Goal: Contribute content: Contribute content

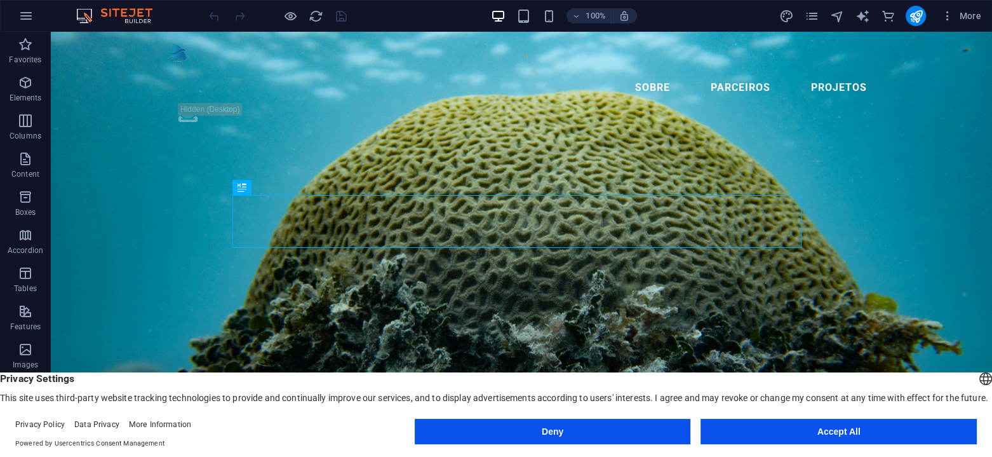
click at [829, 435] on button "Accept All" at bounding box center [838, 430] width 276 height 25
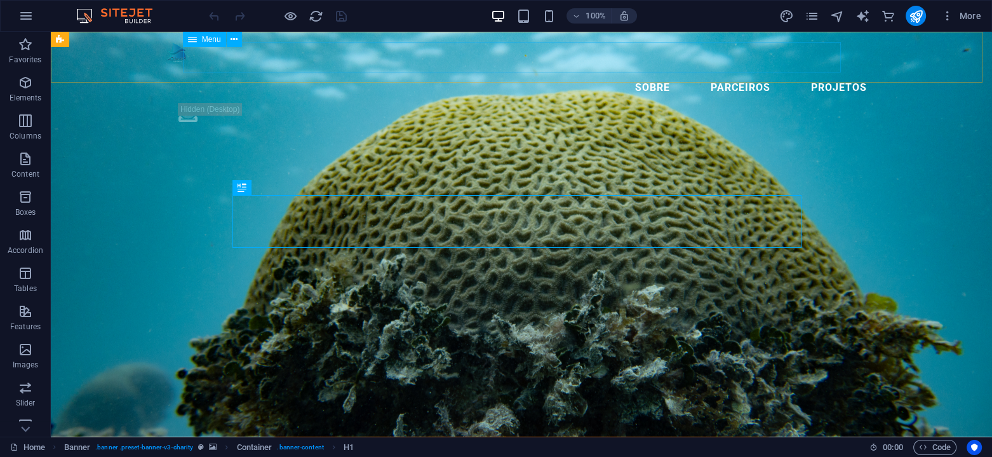
click at [806, 72] on nav "Sobre Parceiros Projetos" at bounding box center [521, 87] width 711 height 30
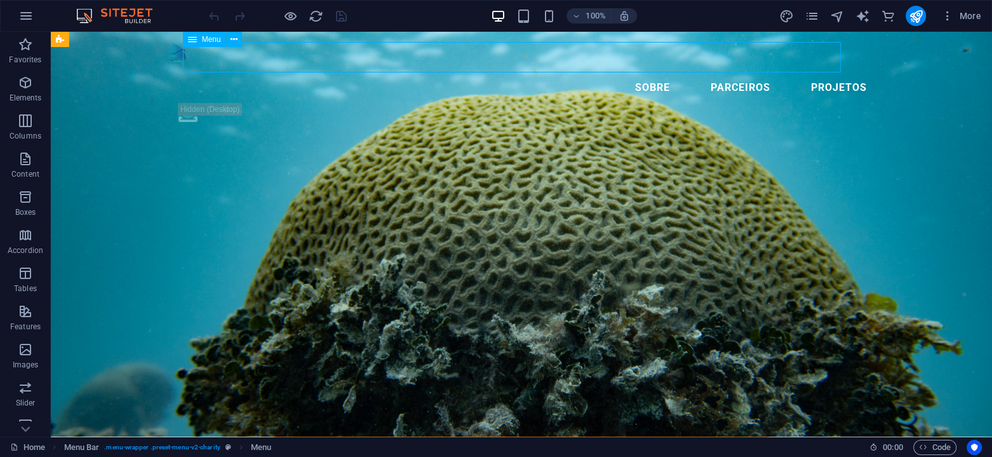
click at [806, 72] on nav "Sobre Parceiros Projetos" at bounding box center [521, 87] width 711 height 30
select select "5"
select select
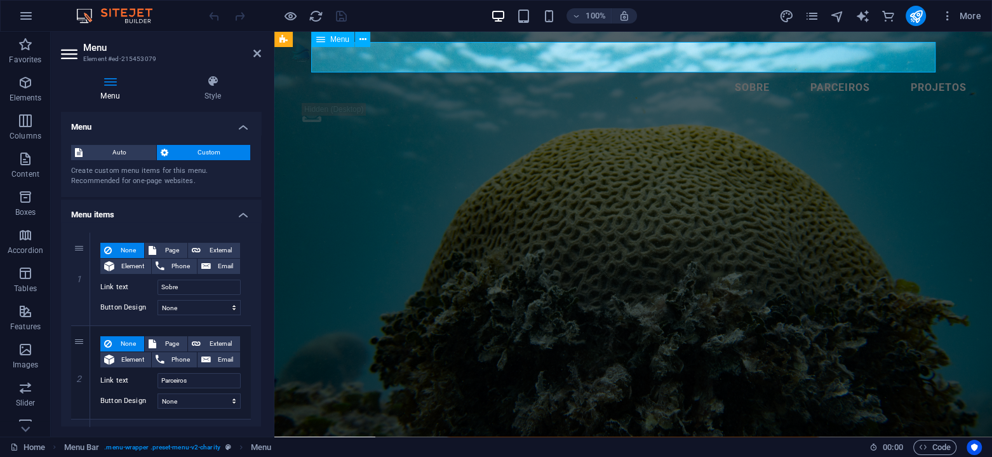
click at [806, 72] on nav "Sobre Parceiros Projetos" at bounding box center [633, 87] width 687 height 30
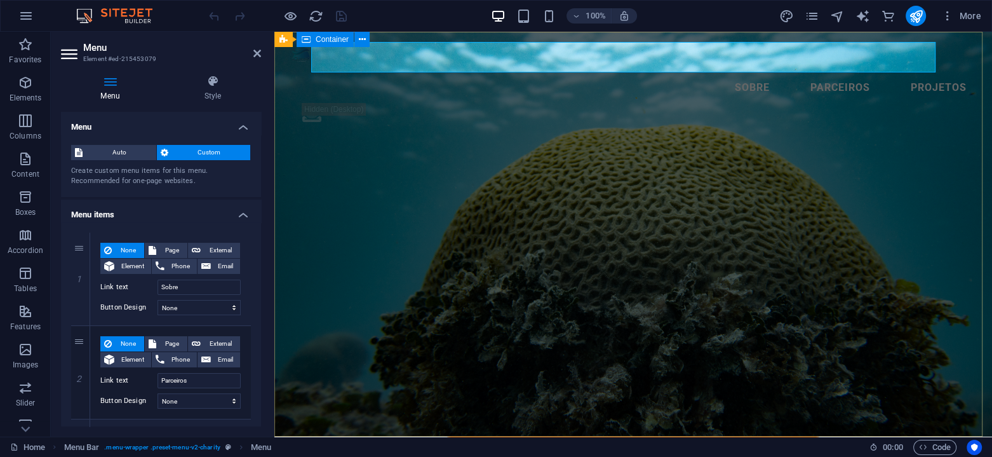
drag, startPoint x: 688, startPoint y: 142, endPoint x: 890, endPoint y: 137, distance: 202.0
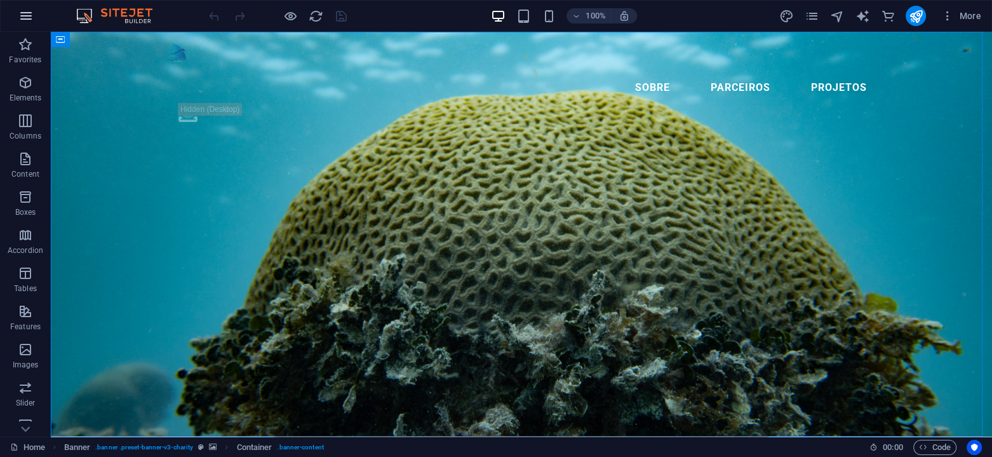
click at [33, 14] on icon "button" at bounding box center [25, 15] width 15 height 15
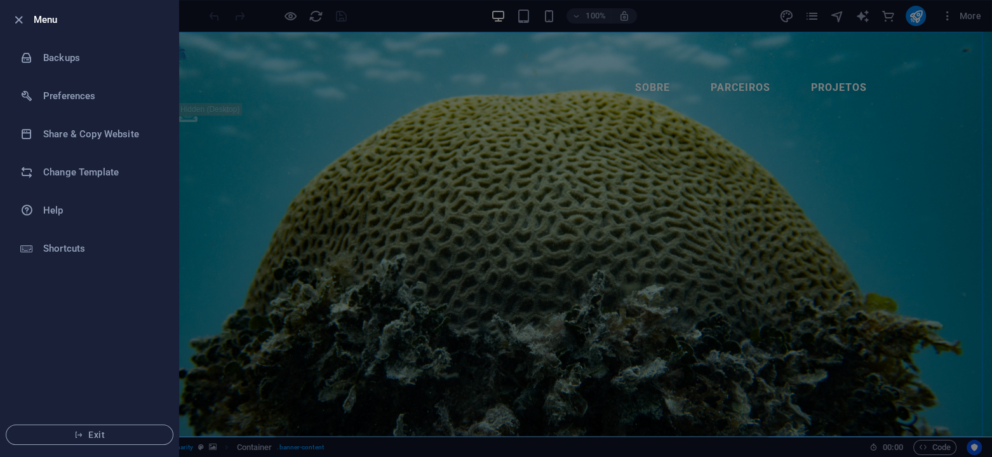
click at [610, 322] on div at bounding box center [496, 228] width 992 height 457
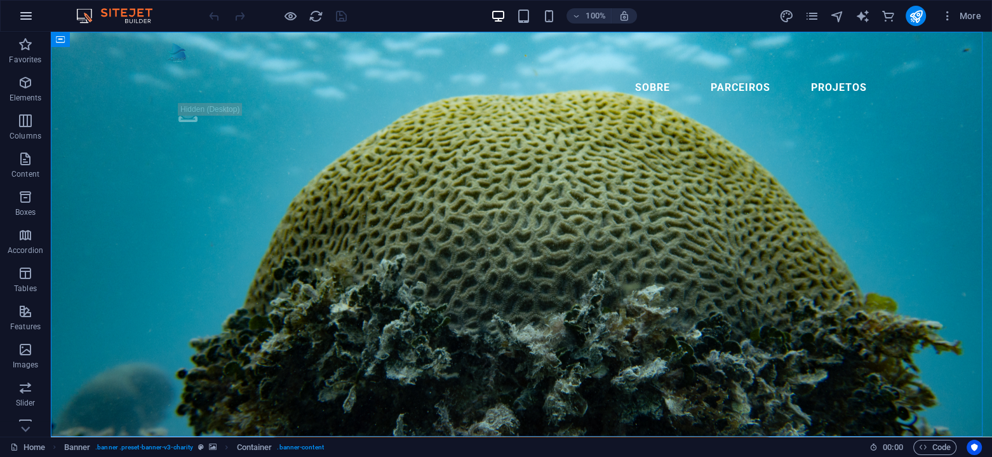
click at [14, 11] on button "button" at bounding box center [26, 16] width 30 height 30
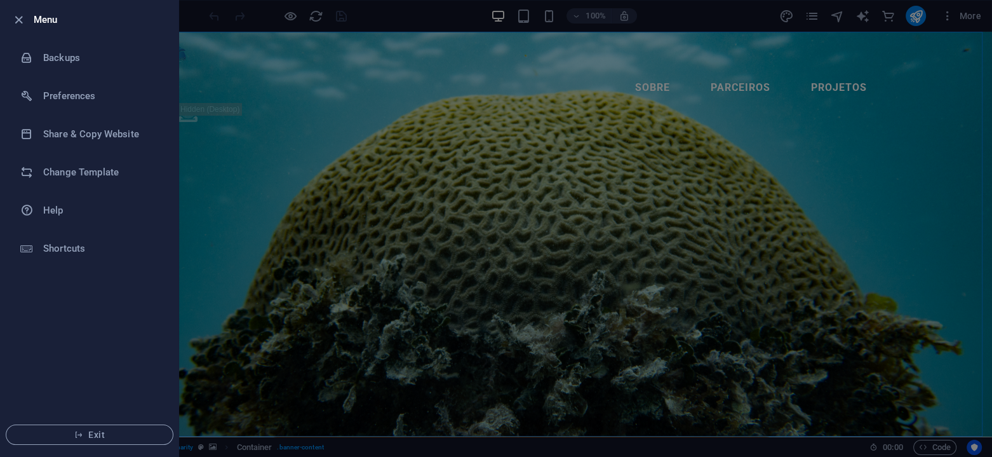
click at [831, 15] on div at bounding box center [496, 228] width 992 height 457
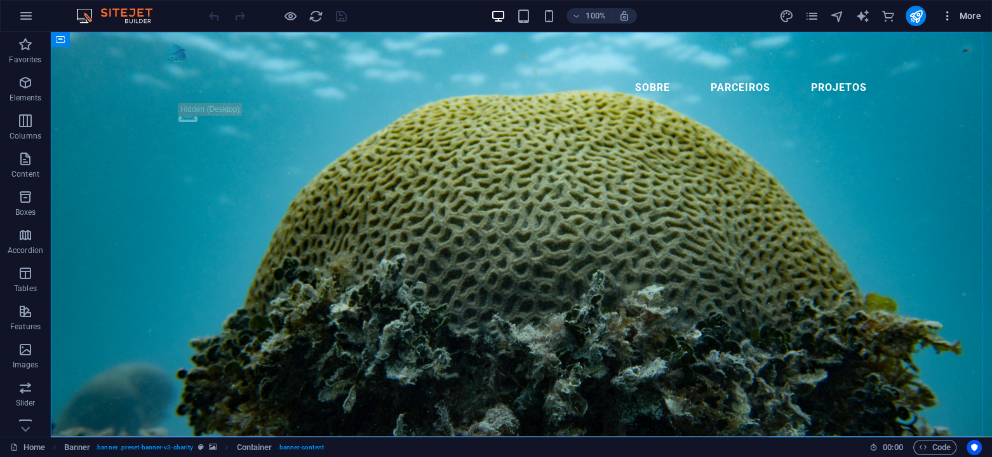
click at [946, 14] on icon "button" at bounding box center [947, 16] width 13 height 13
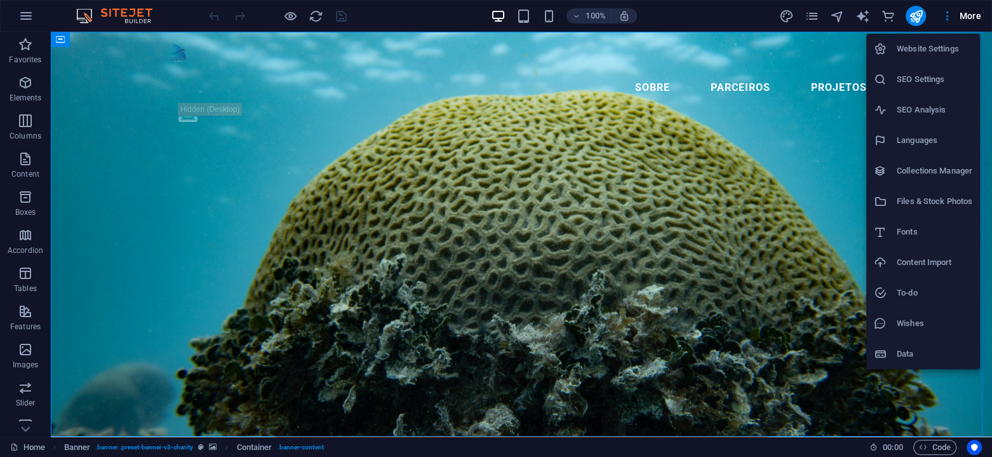
click at [806, 47] on div at bounding box center [496, 228] width 992 height 457
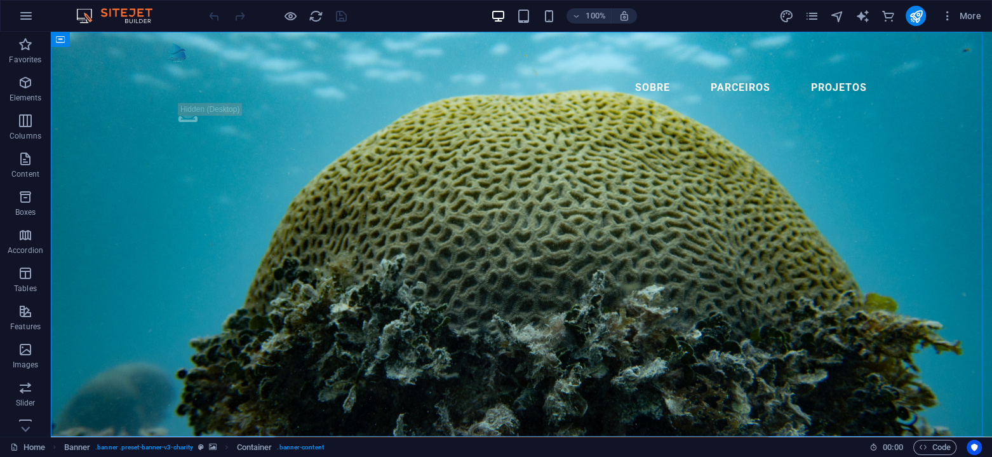
drag, startPoint x: 808, startPoint y: 63, endPoint x: 757, endPoint y: 22, distance: 65.9
click at [808, 63] on div "Website Settings SEO Settings SEO Analysis Languages Collections Manager Files …" at bounding box center [496, 232] width 992 height 449
click at [808, 72] on nav "Sobre Parceiros Projetos" at bounding box center [521, 87] width 711 height 30
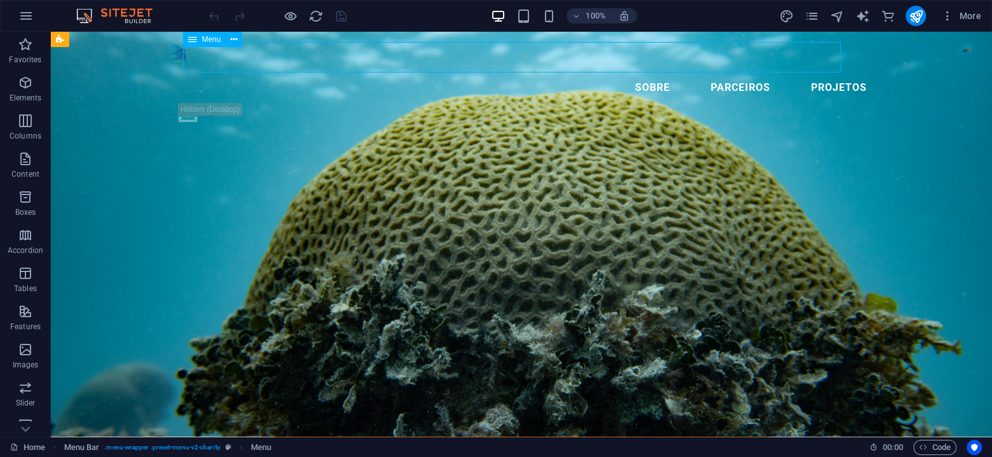
click at [808, 72] on nav "Sobre Parceiros Projetos" at bounding box center [521, 87] width 711 height 30
click at [116, 43] on icon at bounding box center [115, 39] width 7 height 13
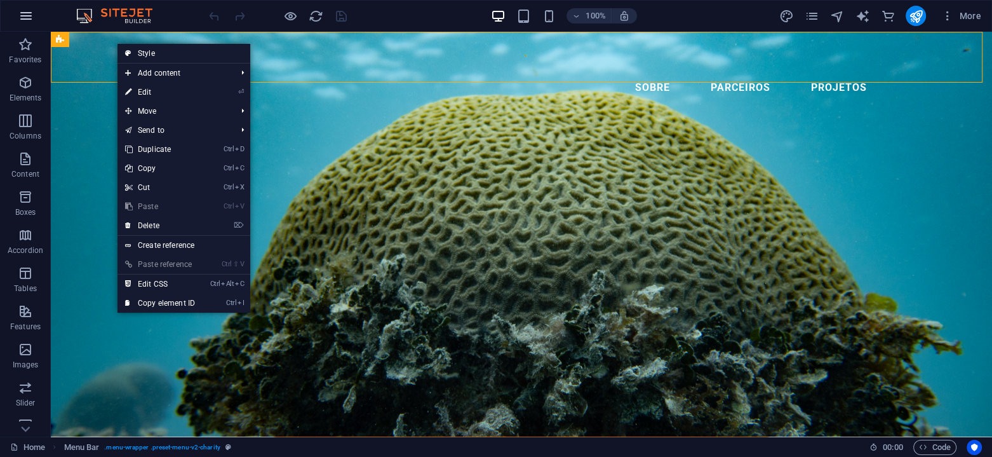
click at [23, 8] on icon "button" at bounding box center [25, 15] width 15 height 15
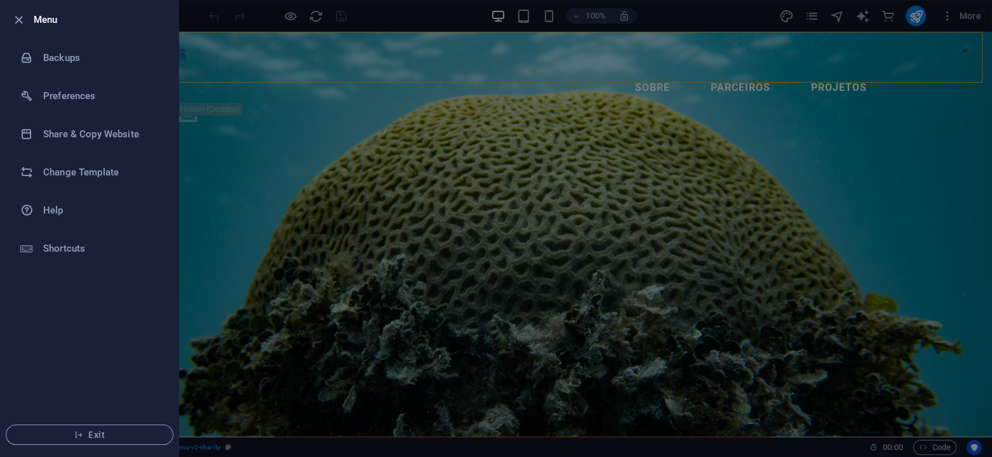
click at [23, 8] on li "Menu" at bounding box center [90, 20] width 178 height 38
click at [22, 30] on li "Menu" at bounding box center [90, 20] width 178 height 38
click at [18, 19] on icon "button" at bounding box center [18, 20] width 15 height 15
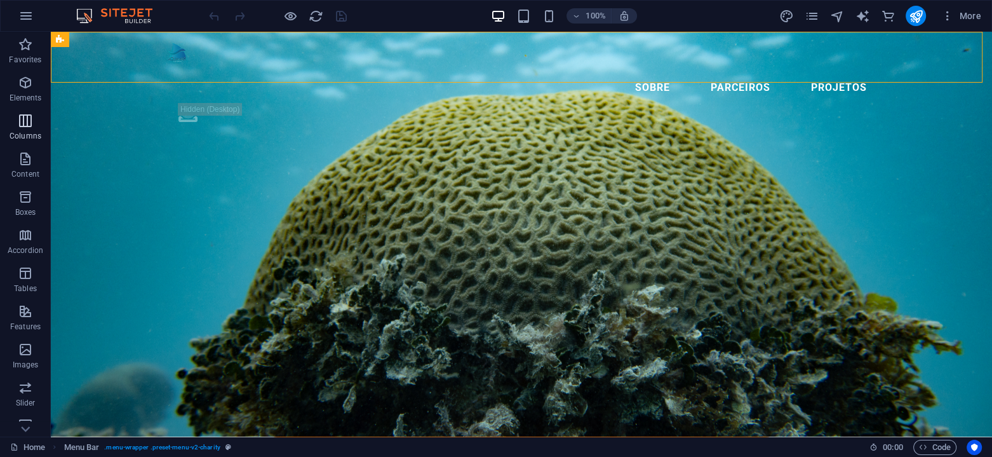
click at [30, 119] on icon "button" at bounding box center [25, 120] width 15 height 15
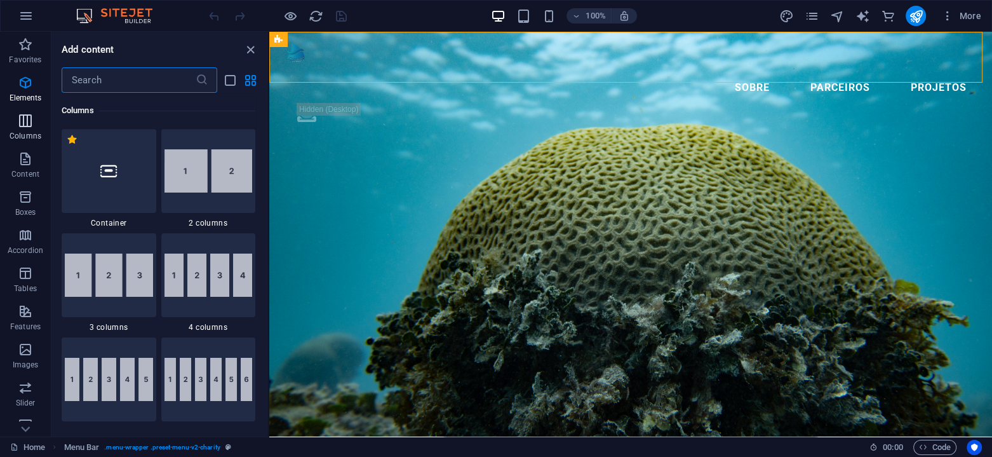
scroll to position [629, 0]
click at [250, 44] on icon "close panel" at bounding box center [250, 50] width 15 height 15
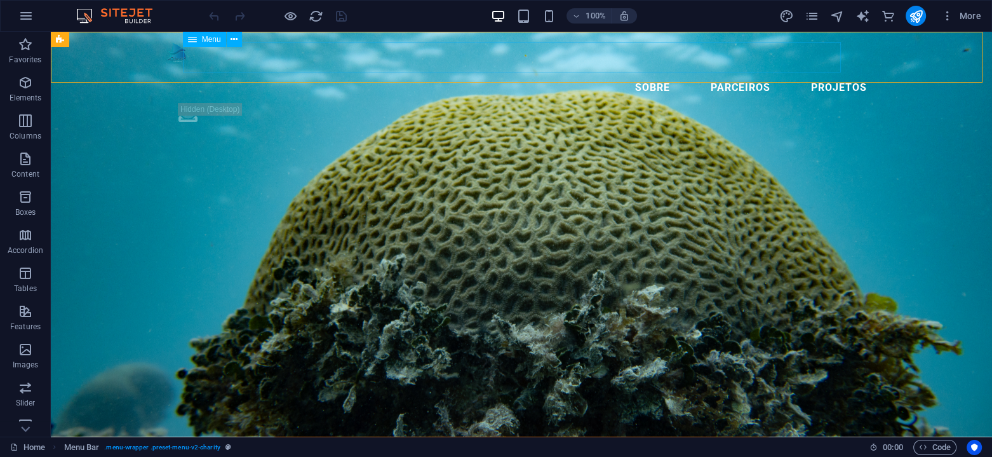
click at [693, 72] on nav "Sobre Parceiros Projetos" at bounding box center [521, 87] width 711 height 30
click at [203, 37] on span "Menu" at bounding box center [211, 40] width 19 height 8
click at [194, 39] on icon at bounding box center [192, 39] width 9 height 15
click at [234, 44] on icon at bounding box center [233, 39] width 7 height 13
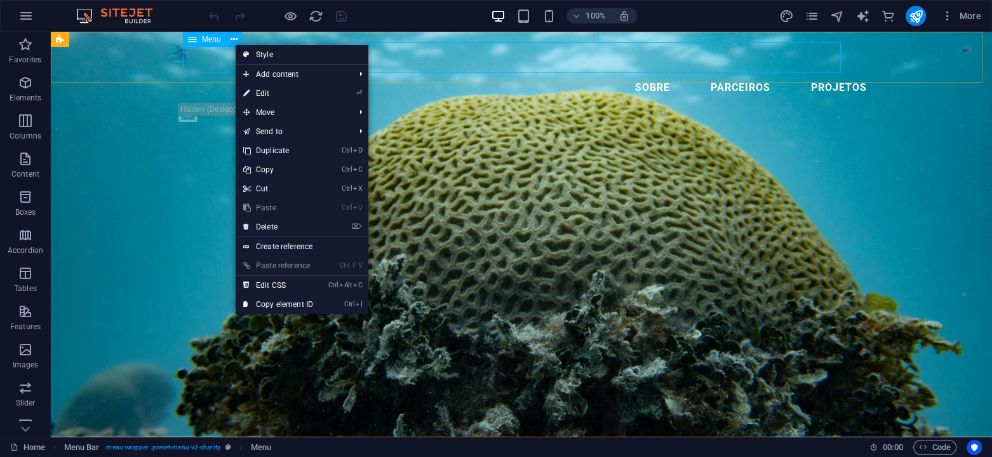
click at [190, 40] on icon at bounding box center [192, 39] width 9 height 15
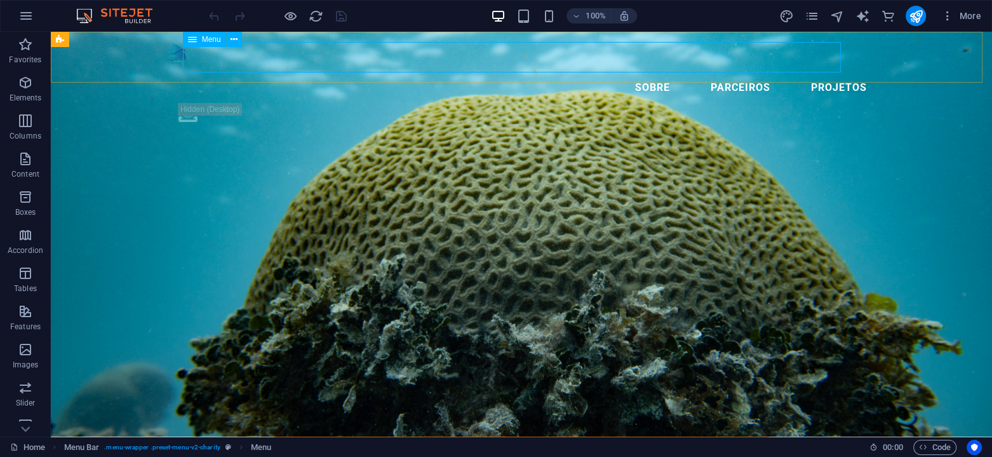
click at [190, 39] on icon at bounding box center [192, 39] width 9 height 15
select select "5"
select select
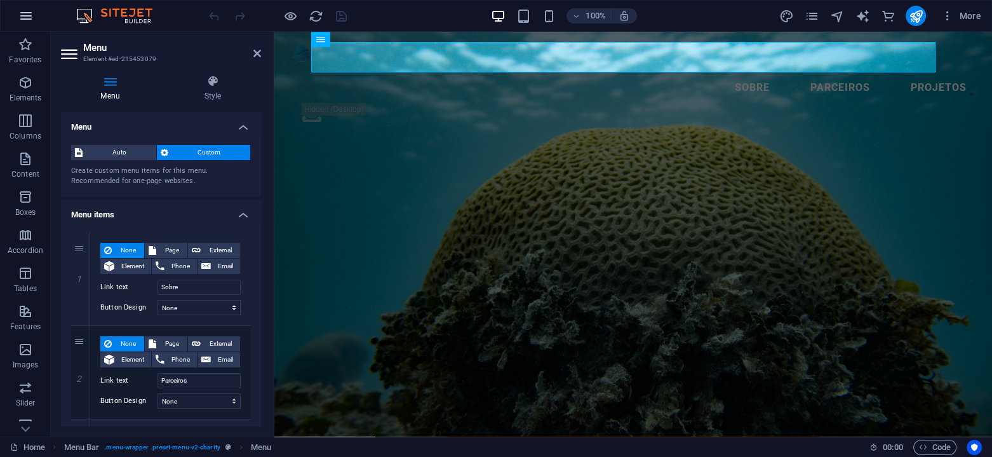
click at [22, 11] on icon "button" at bounding box center [25, 15] width 15 height 15
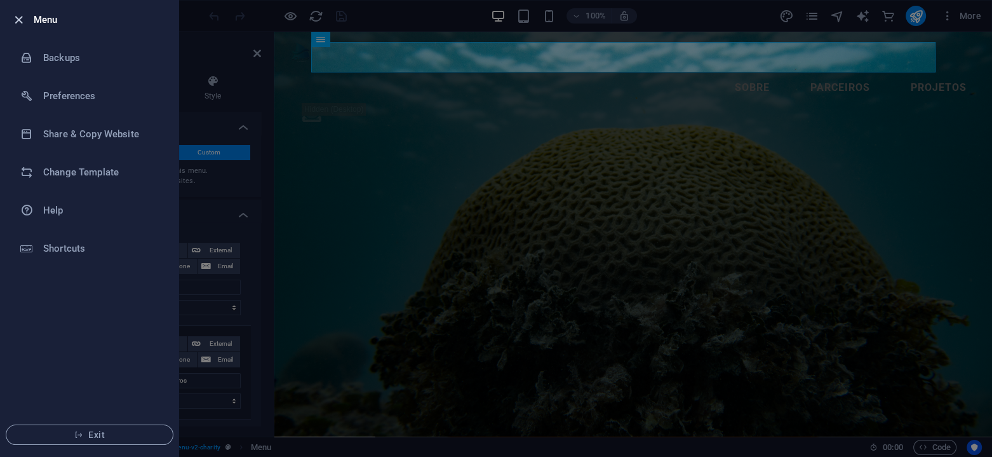
click at [24, 13] on icon "button" at bounding box center [18, 20] width 15 height 15
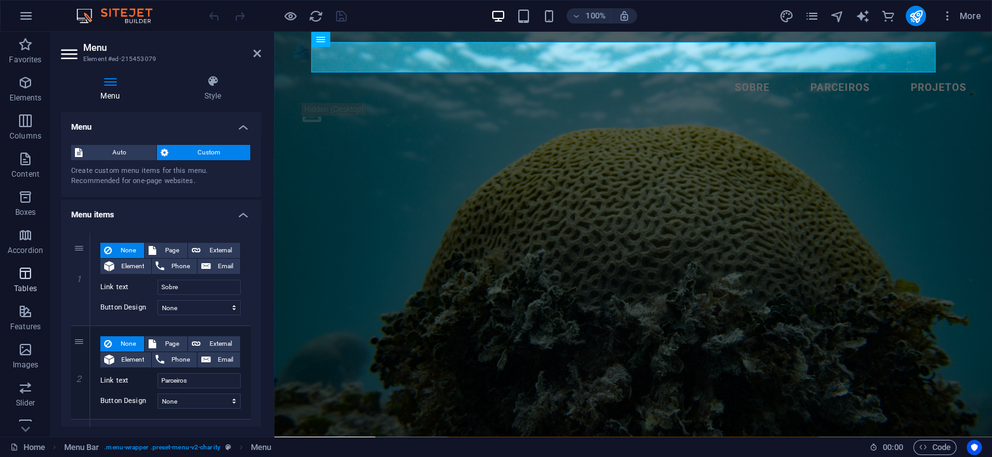
click at [29, 267] on icon "button" at bounding box center [25, 272] width 15 height 15
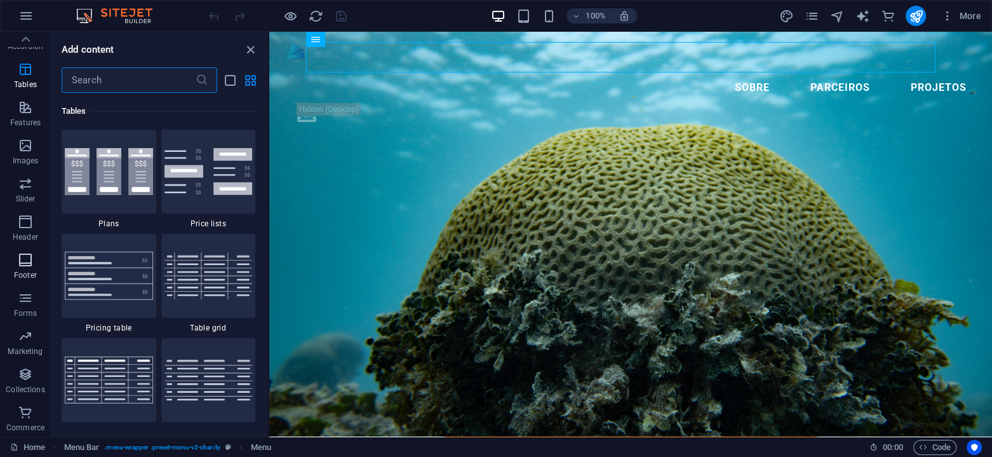
scroll to position [0, 0]
click at [253, 51] on icon "close panel" at bounding box center [250, 50] width 15 height 15
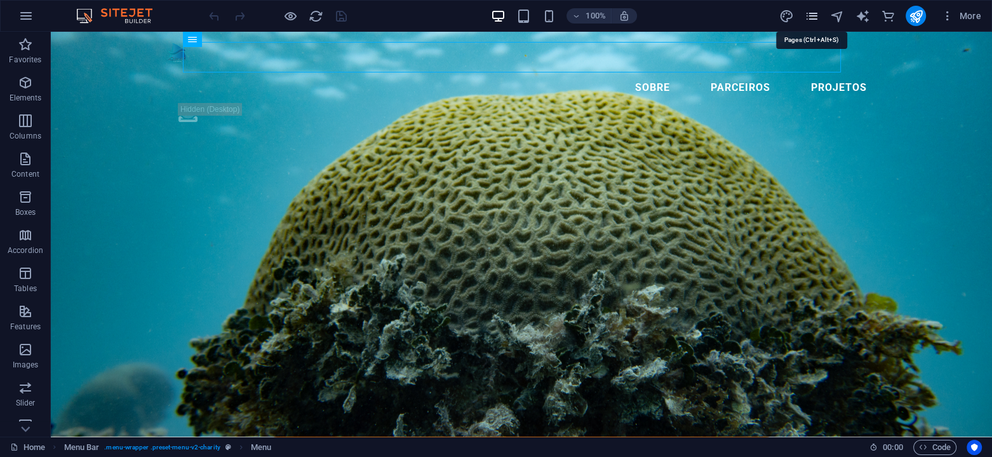
click at [811, 9] on icon "pages" at bounding box center [811, 16] width 15 height 15
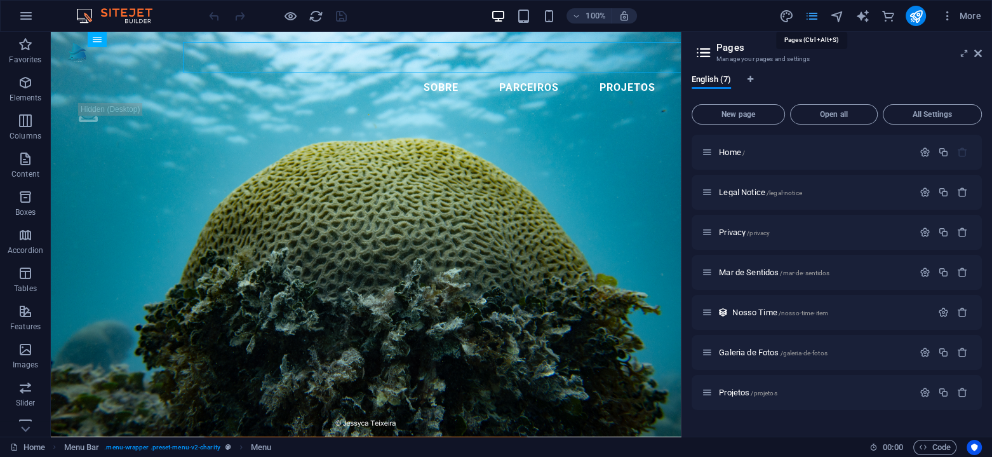
click at [811, 14] on icon "pages" at bounding box center [811, 16] width 15 height 15
click at [731, 264] on div "Mar de Sentidos /mar-de-sentidos" at bounding box center [836, 272] width 290 height 35
click at [745, 274] on span "Mar de Sentidos /mar-de-sentidos" at bounding box center [774, 272] width 110 height 10
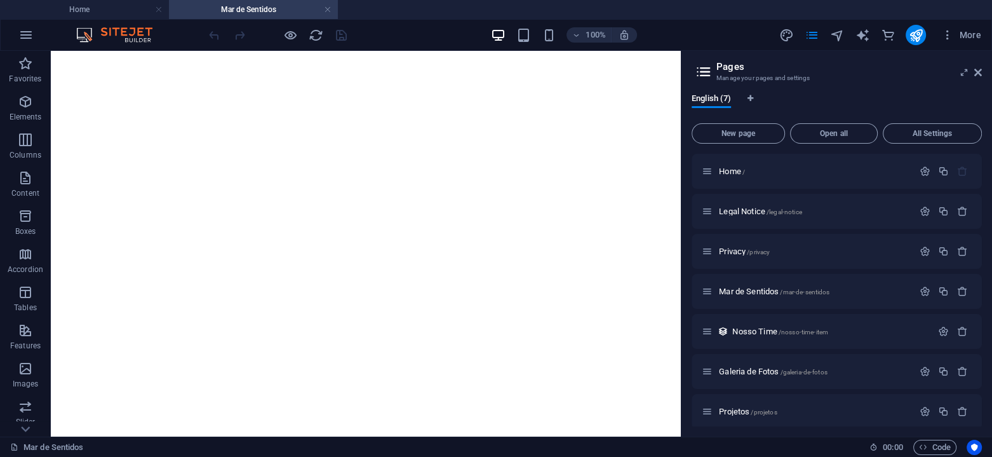
click at [752, 409] on span "/projetos" at bounding box center [764, 411] width 26 height 7
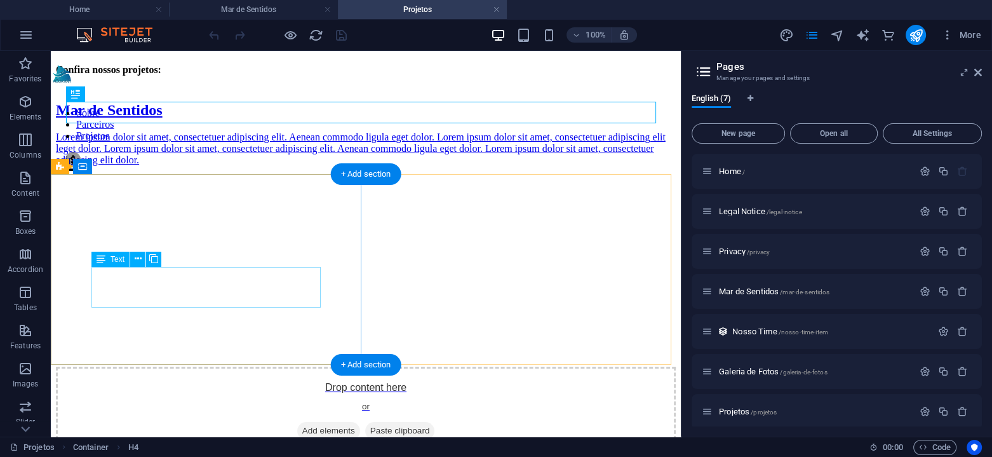
click at [170, 166] on div "Lorem ipsum dolor sit amet, consectetuer adipiscing elit. Aenean commodo ligula…" at bounding box center [366, 148] width 620 height 34
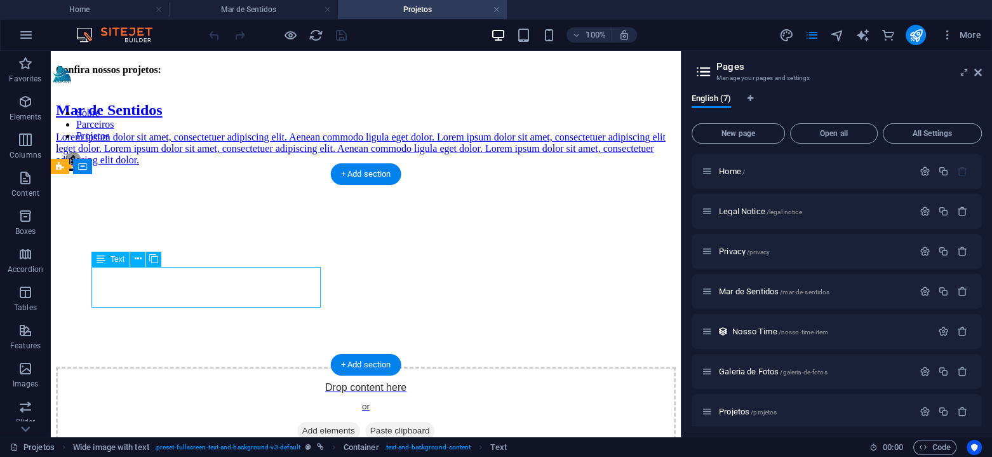
click at [170, 166] on div "Lorem ipsum dolor sit amet, consectetuer adipiscing elit. Aenean commodo ligula…" at bounding box center [366, 148] width 620 height 34
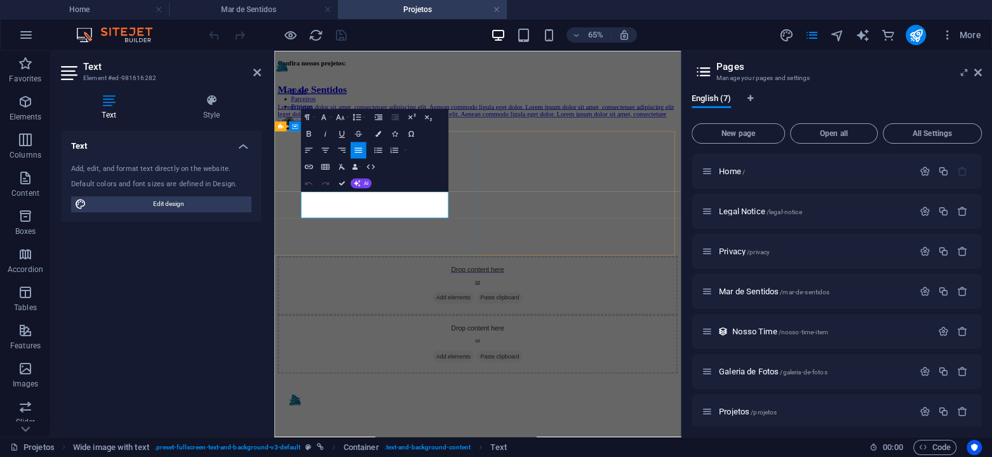
click at [523, 166] on p "Lorem ipsum dolor sit amet, consectetuer adipiscing elit. Aenean commodo ligula…" at bounding box center [586, 148] width 615 height 34
drag, startPoint x: 523, startPoint y: 301, endPoint x: 261, endPoint y: 257, distance: 265.4
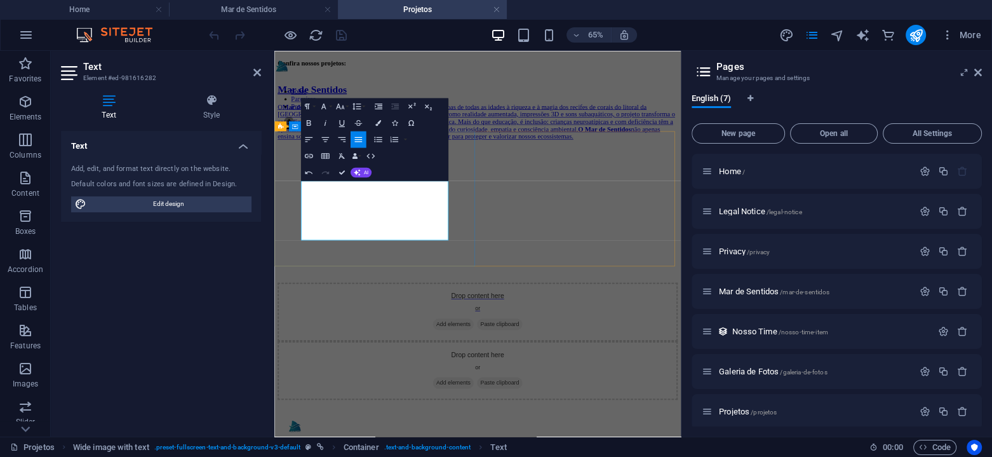
click at [439, 199] on div "Mar de Sentidos O Mar de Sentidos é uma experiência imersiva que conecta pessoa…" at bounding box center [586, 145] width 615 height 110
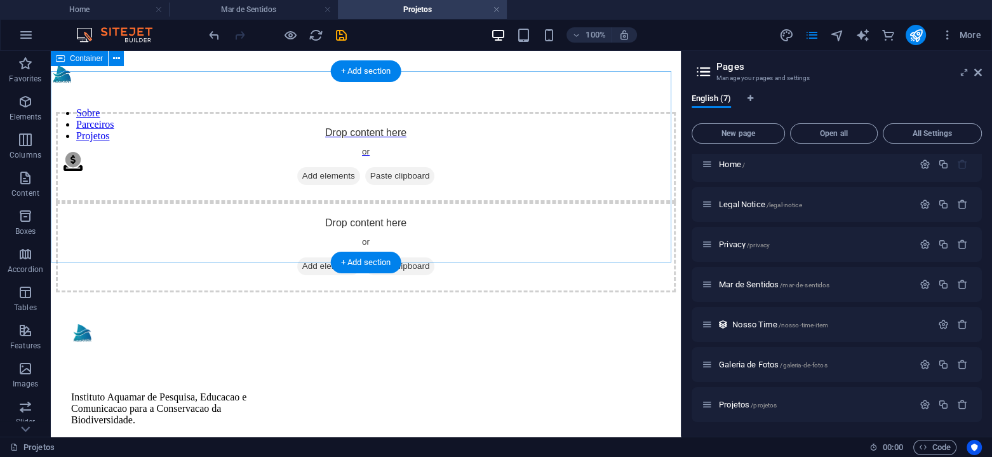
scroll to position [196, 0]
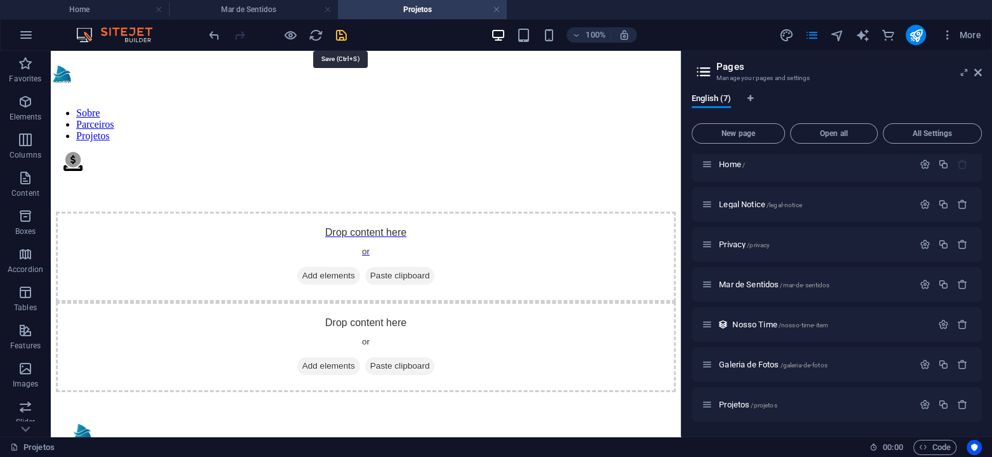
click at [337, 34] on icon "save" at bounding box center [341, 35] width 15 height 15
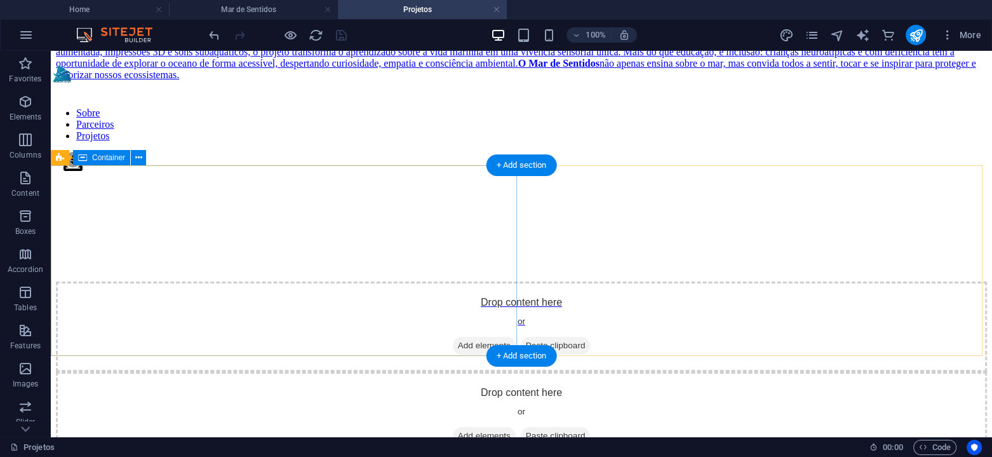
scroll to position [0, 0]
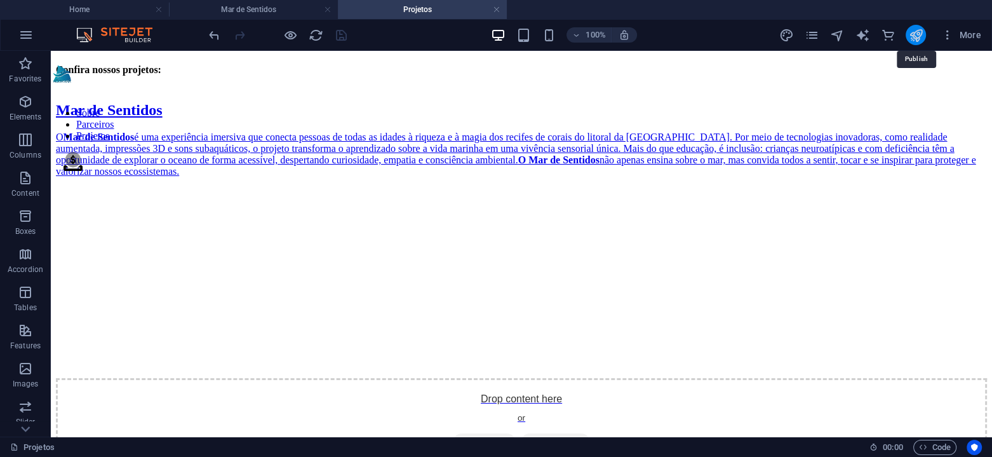
click at [916, 32] on icon "publish" at bounding box center [915, 35] width 15 height 15
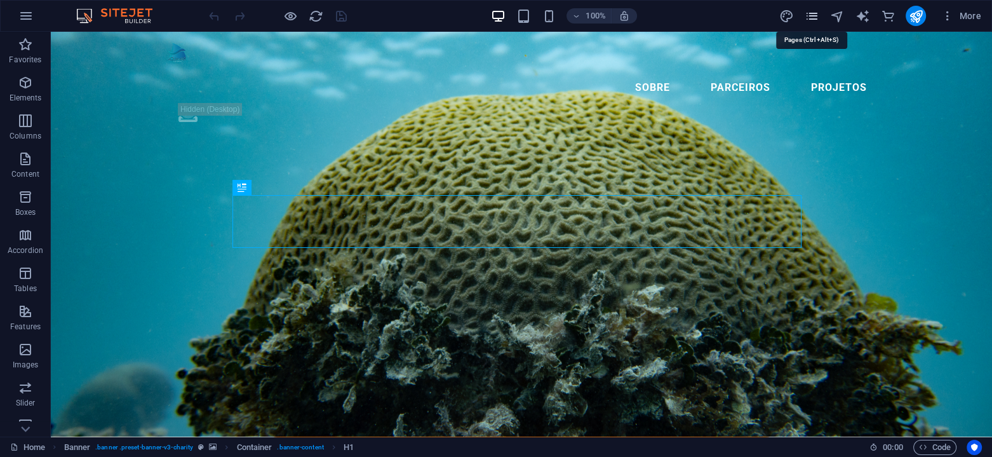
click at [816, 11] on icon "pages" at bounding box center [811, 16] width 15 height 15
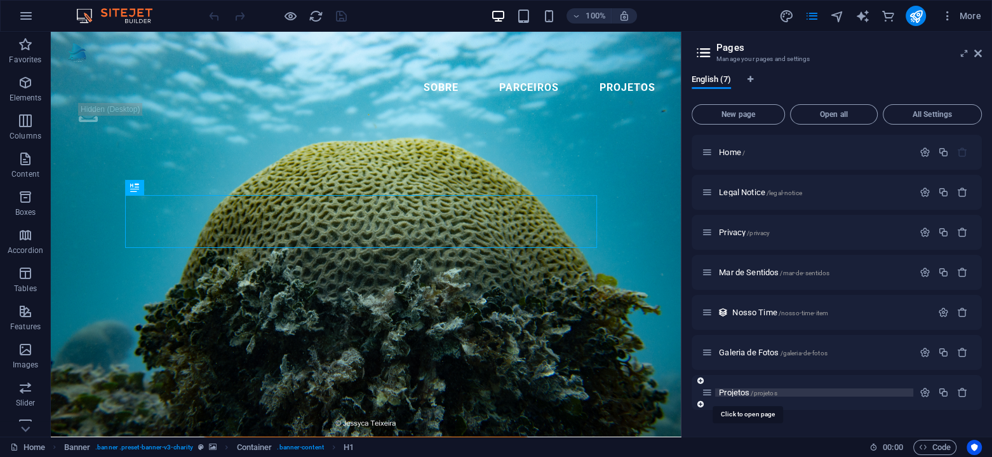
click at [762, 389] on span "/projetos" at bounding box center [764, 392] width 26 height 7
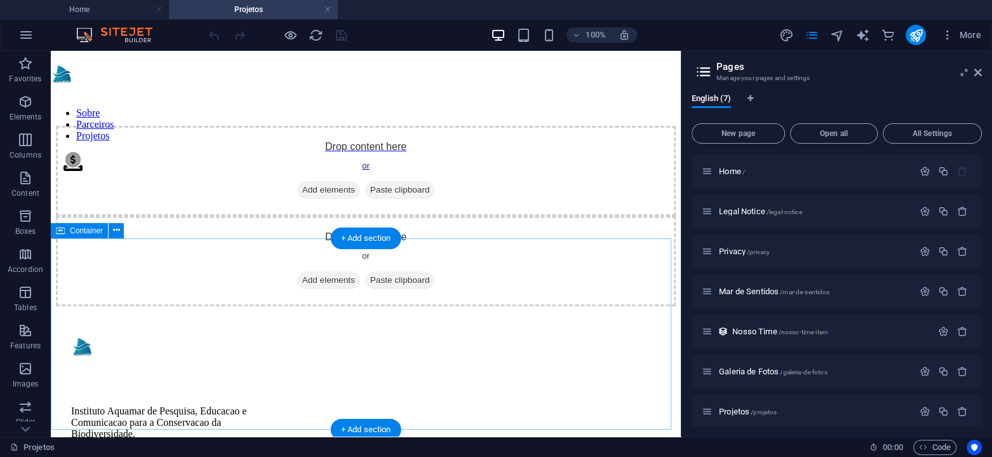
scroll to position [386, 0]
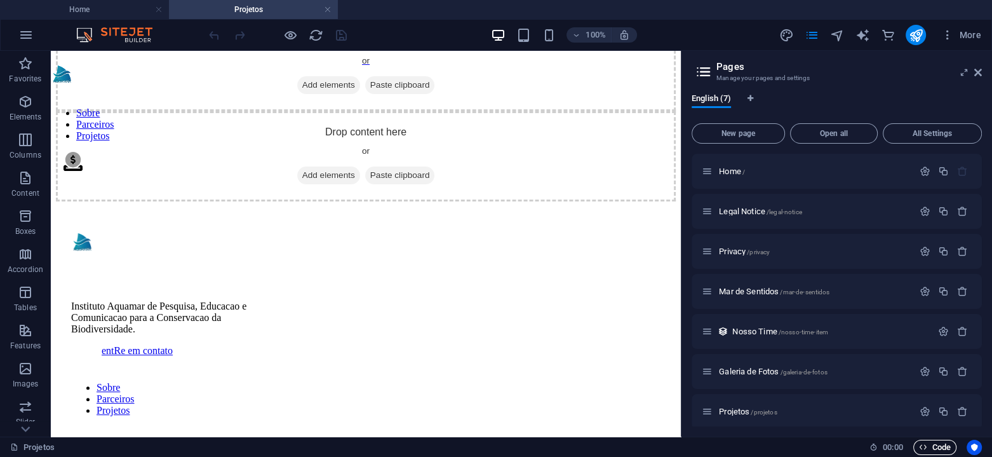
click at [919, 448] on icon "button" at bounding box center [923, 447] width 8 height 8
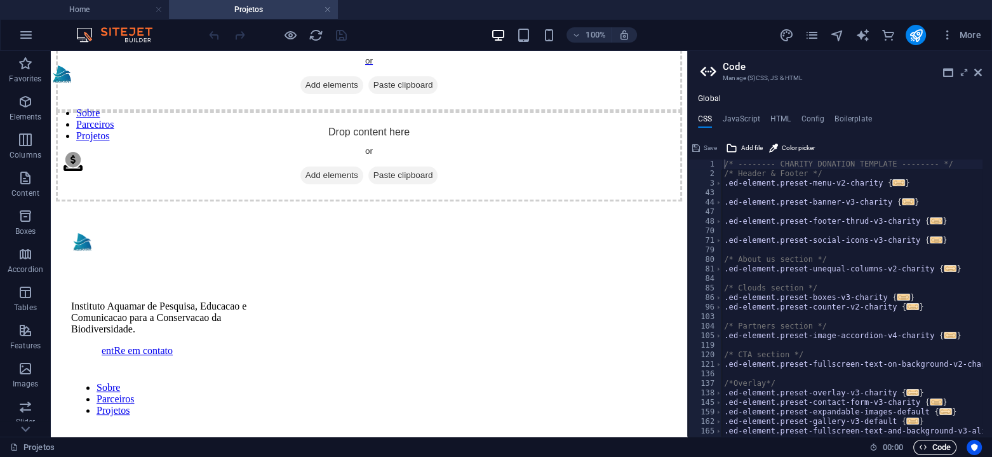
click at [919, 448] on icon "button" at bounding box center [923, 447] width 8 height 8
click at [982, 73] on aside "Code Manage (S)CSS, JS & HTML Global CSS JavaScript HTML Config Boilerplate /* …" at bounding box center [839, 243] width 305 height 385
click at [979, 73] on icon at bounding box center [978, 72] width 8 height 10
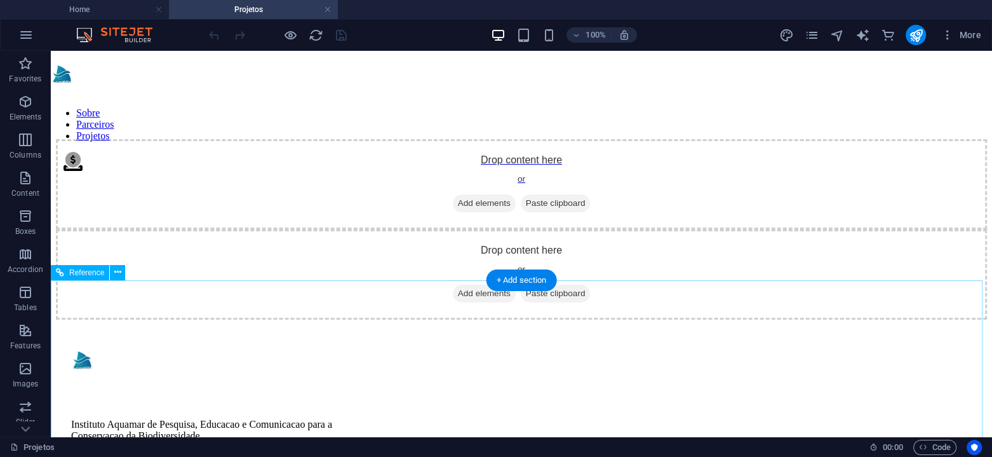
scroll to position [178, 0]
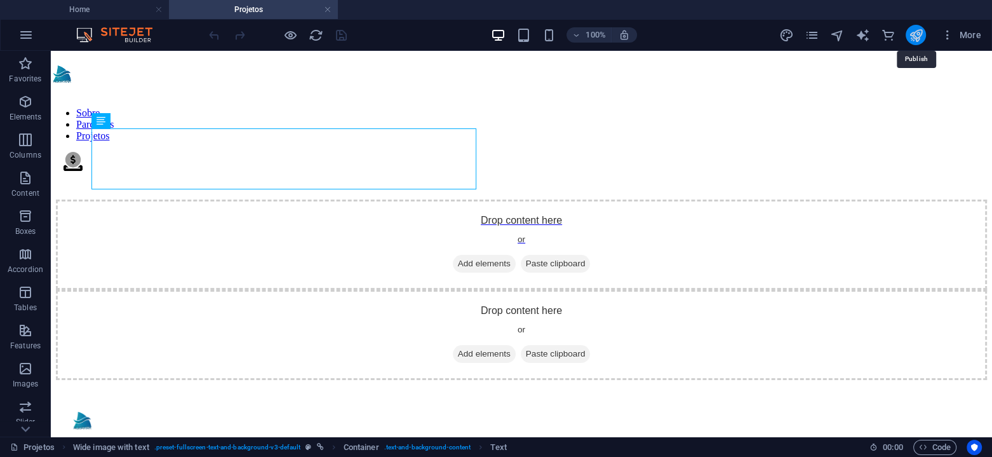
click at [916, 35] on icon "publish" at bounding box center [915, 35] width 15 height 15
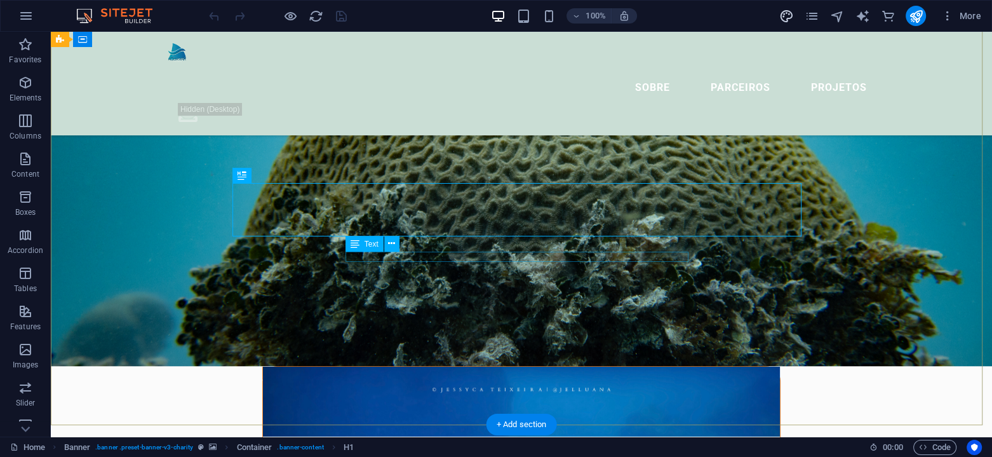
scroll to position [127, 0]
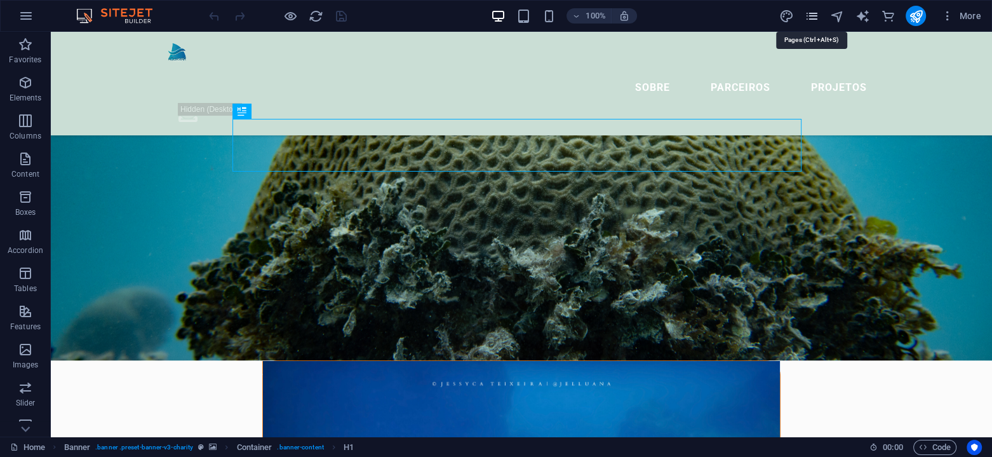
click at [815, 10] on icon "pages" at bounding box center [811, 16] width 15 height 15
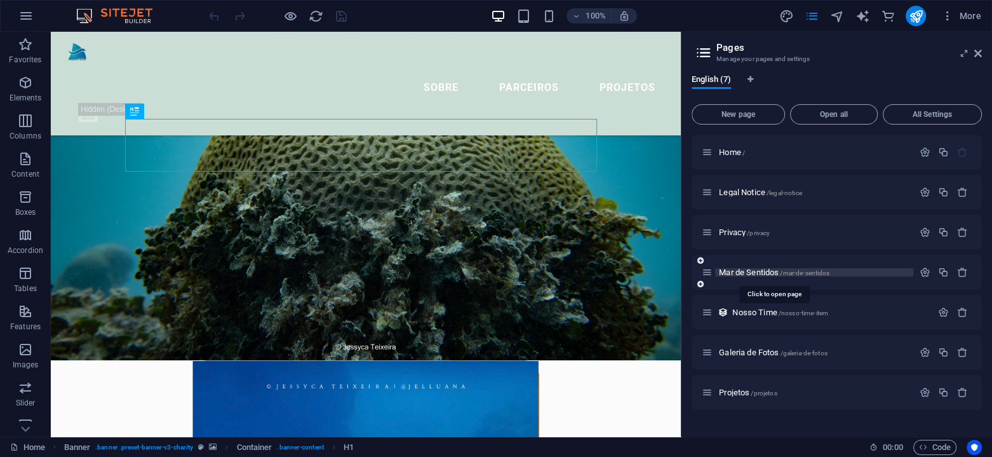
click at [763, 274] on span "Mar de Sentidos /mar-de-sentidos" at bounding box center [774, 272] width 110 height 10
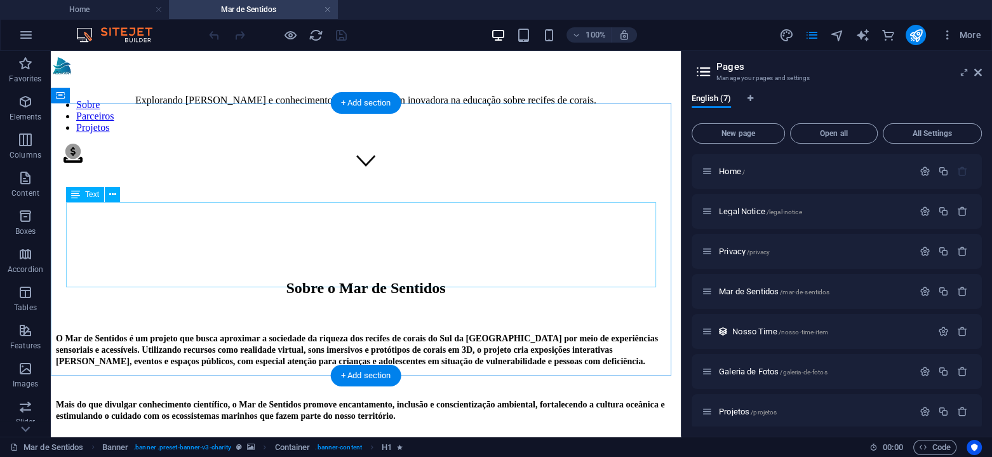
scroll to position [317, 0]
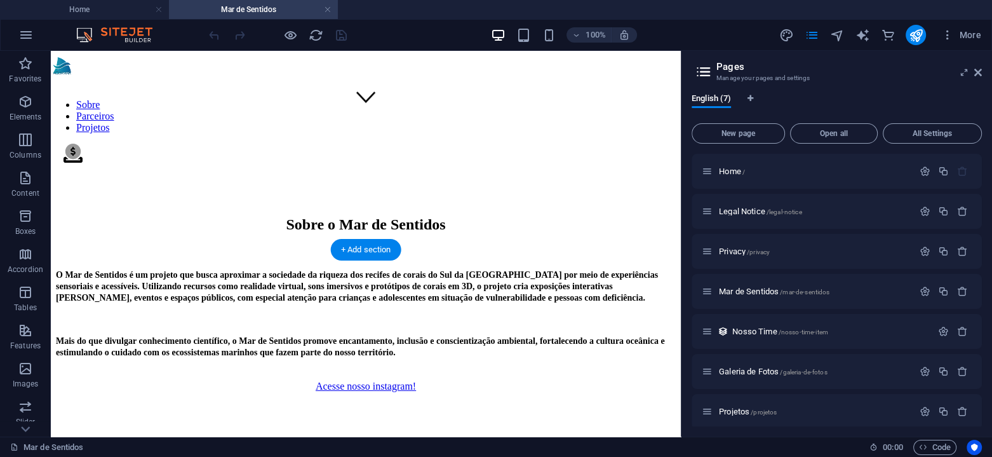
click at [528, 210] on figure at bounding box center [366, 87] width 620 height 312
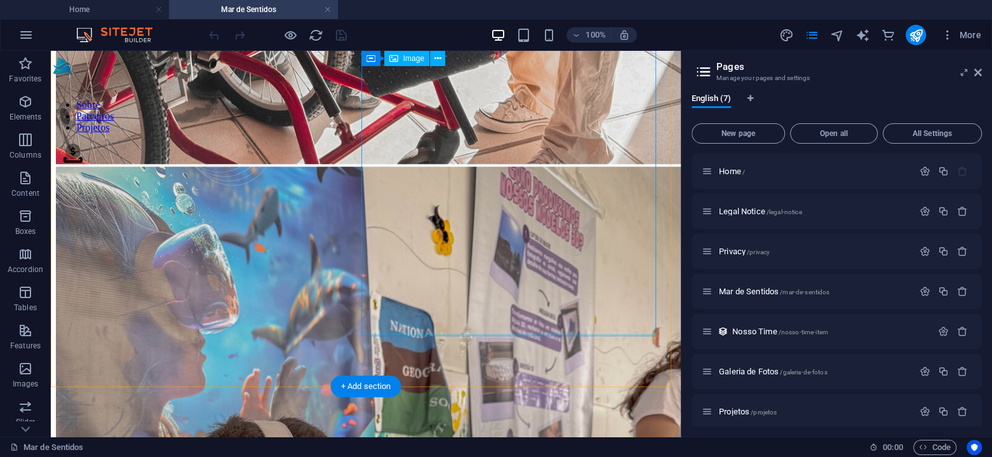
scroll to position [1397, 0]
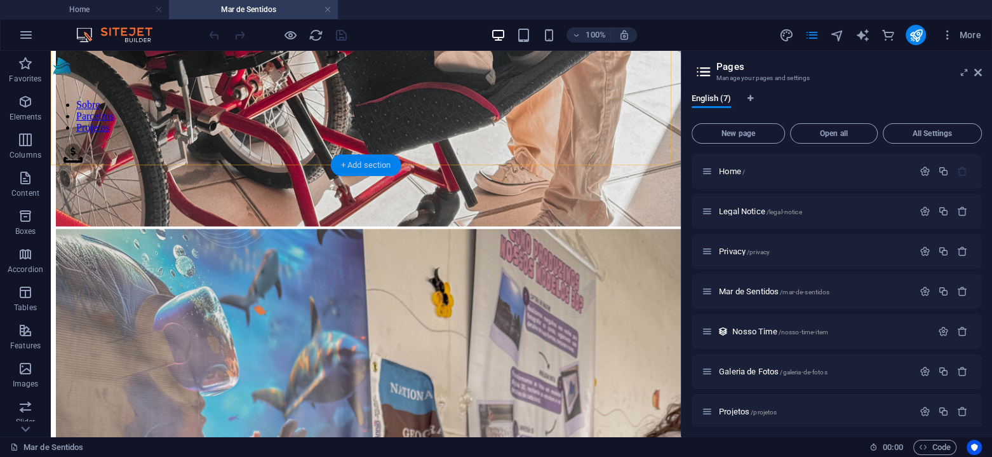
click at [373, 166] on div "+ Add section" at bounding box center [366, 165] width 70 height 22
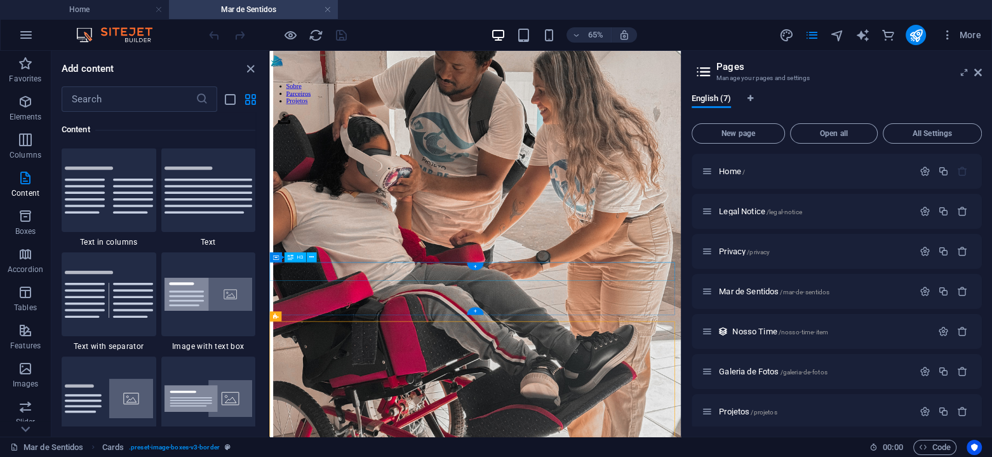
scroll to position [739, 0]
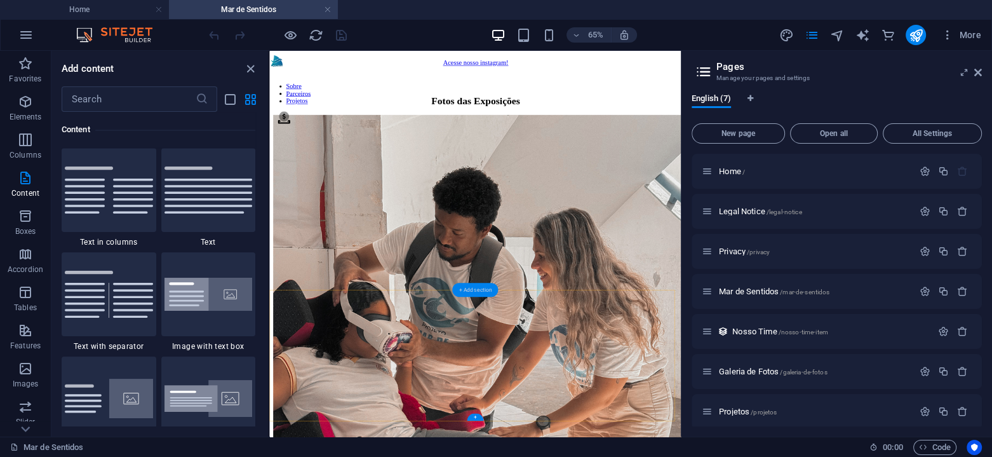
click at [467, 285] on div "+ Add section" at bounding box center [475, 290] width 46 height 14
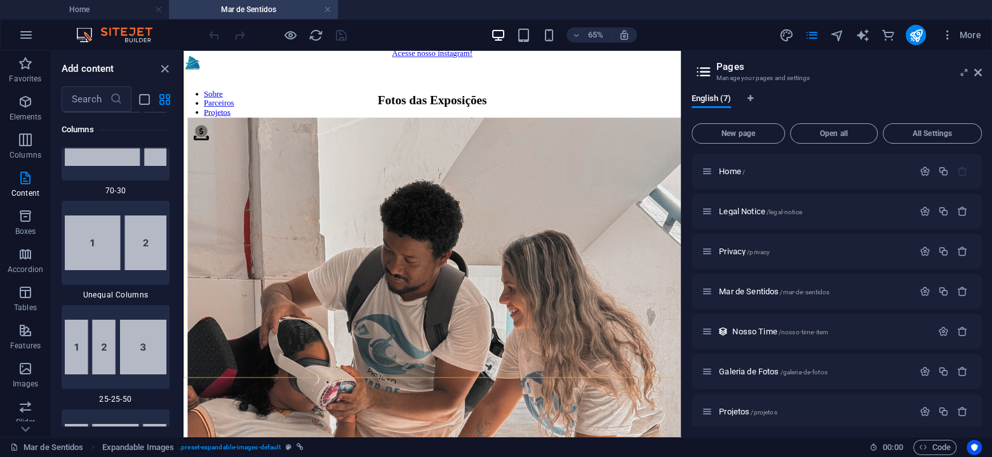
scroll to position [4284, 0]
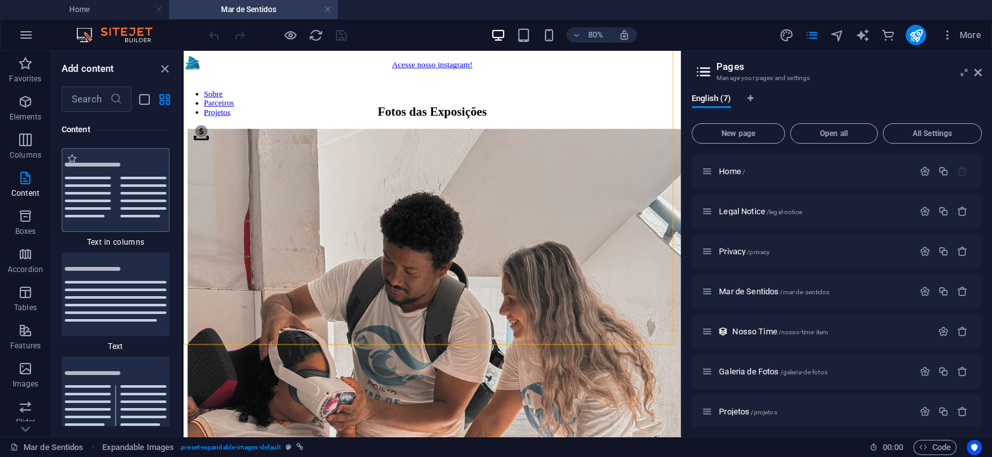
drag, startPoint x: 268, startPoint y: 164, endPoint x: 133, endPoint y: 169, distance: 134.7
click at [133, 169] on div "Favorites Elements Columns Content Boxes Accordion Tables Features Images Slide…" at bounding box center [92, 243] width 184 height 385
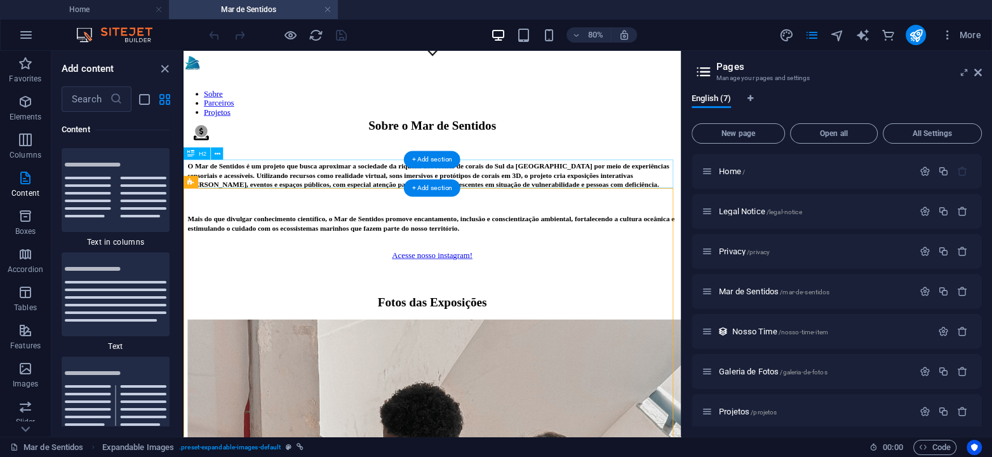
scroll to position [444, 0]
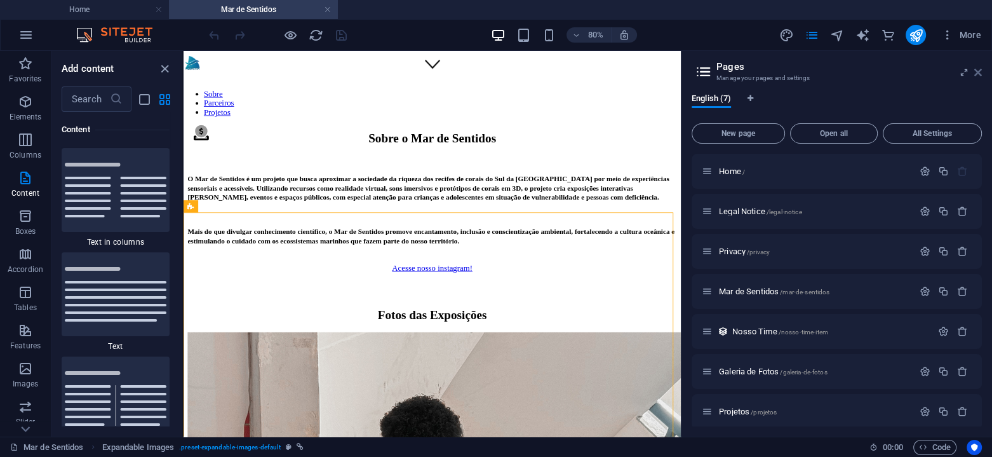
click at [981, 74] on icon at bounding box center [978, 72] width 8 height 10
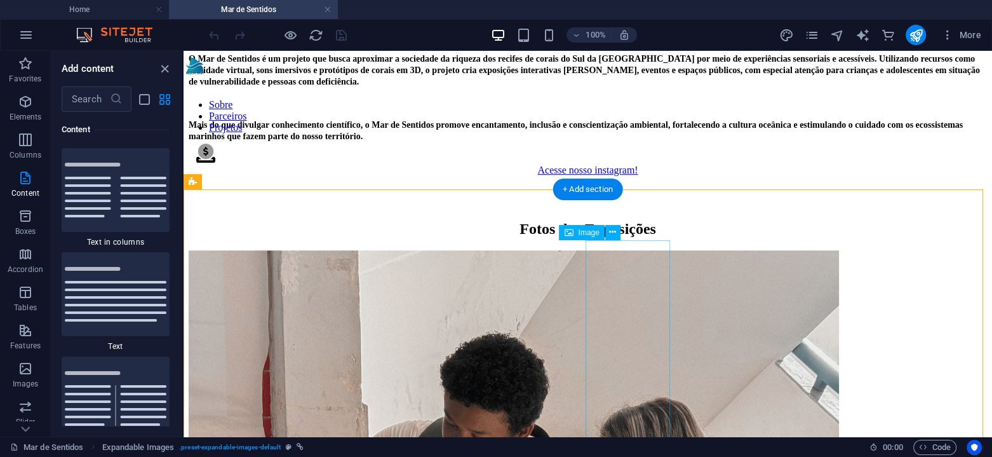
scroll to position [698, 0]
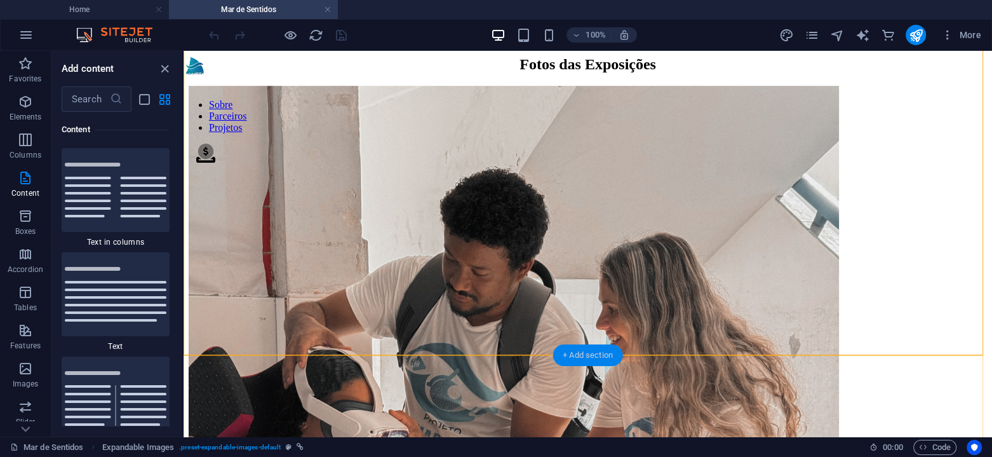
click at [601, 348] on div "+ Add section" at bounding box center [587, 355] width 70 height 22
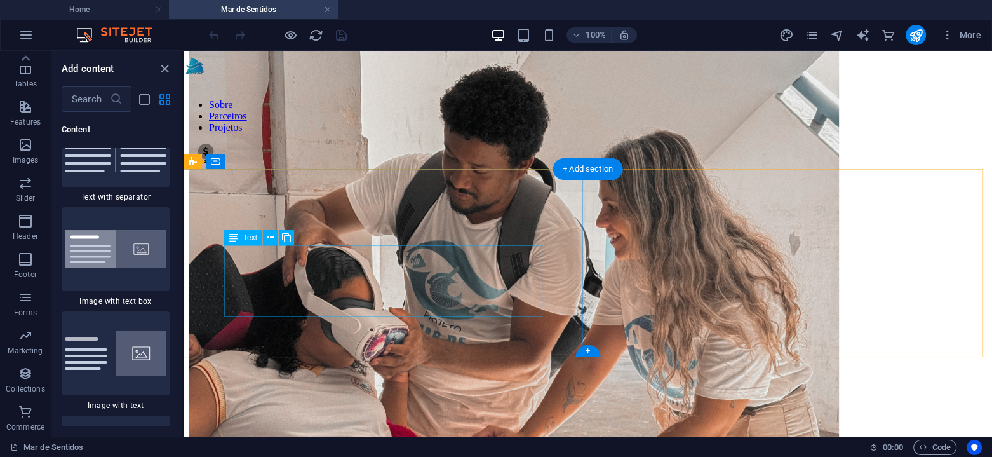
scroll to position [698, 0]
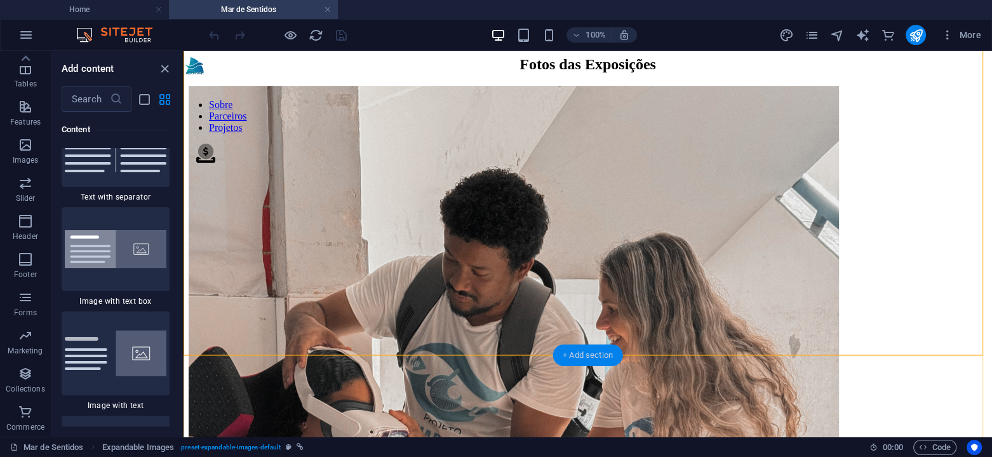
click at [601, 347] on div "+ Add section" at bounding box center [587, 355] width 70 height 22
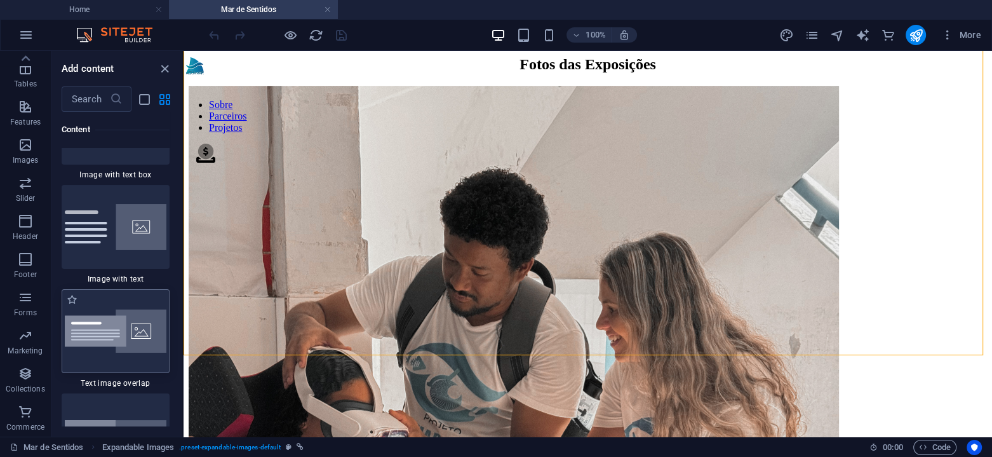
scroll to position [4665, 0]
click at [146, 334] on img at bounding box center [116, 330] width 102 height 43
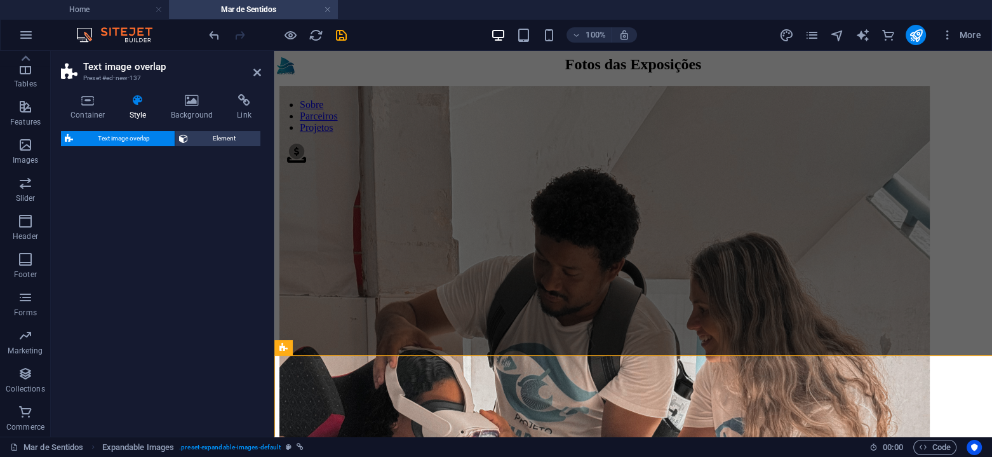
select select "rem"
select select "px"
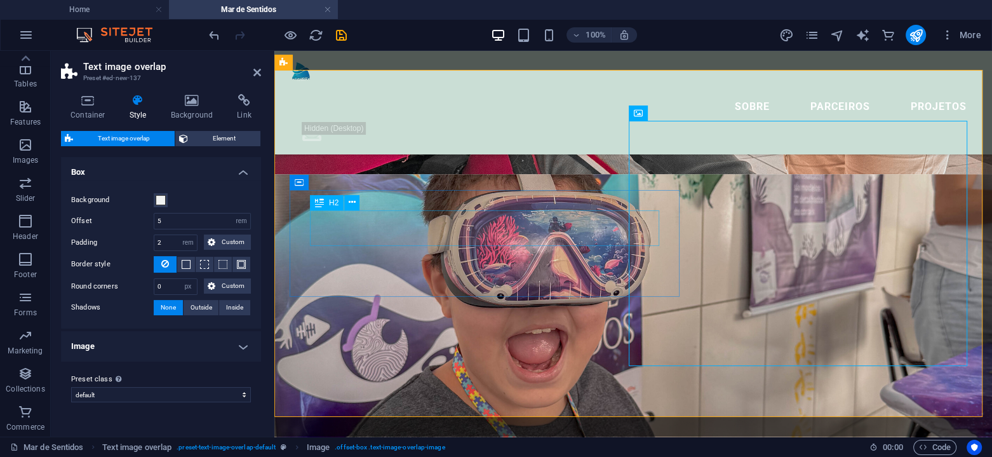
scroll to position [959, 0]
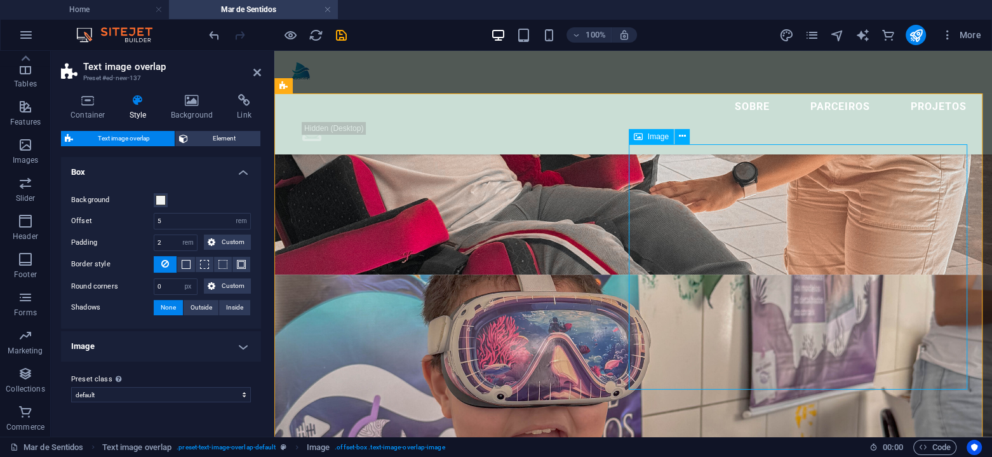
click at [648, 142] on div "Image" at bounding box center [651, 136] width 45 height 15
click at [685, 135] on icon at bounding box center [682, 136] width 7 height 13
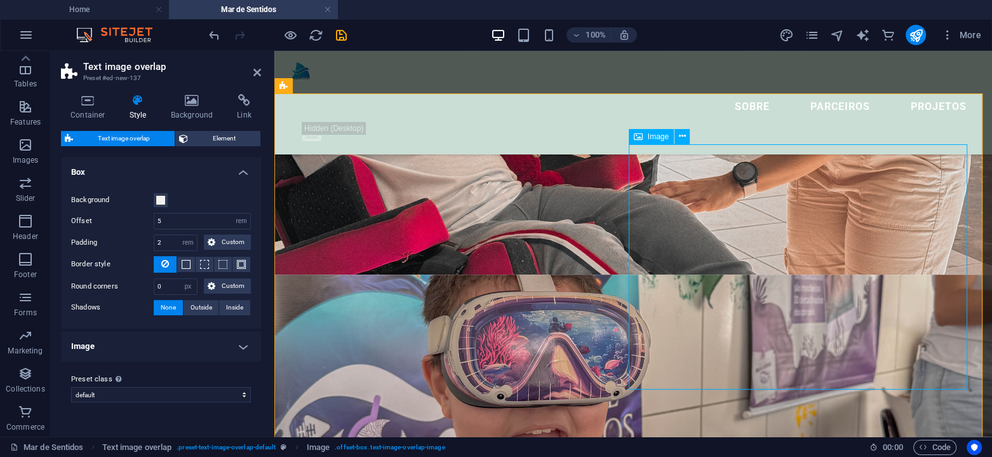
click at [638, 135] on icon at bounding box center [638, 136] width 9 height 15
click at [685, 135] on icon at bounding box center [682, 136] width 7 height 13
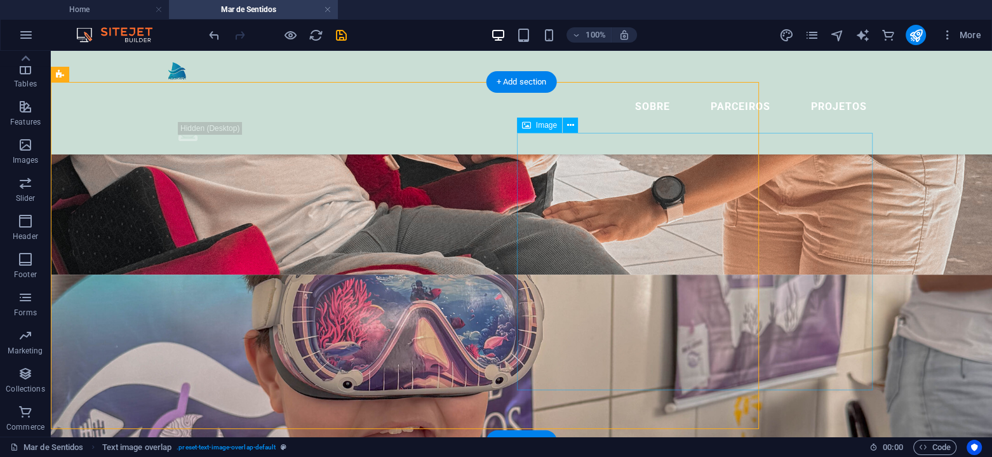
scroll to position [971, 0]
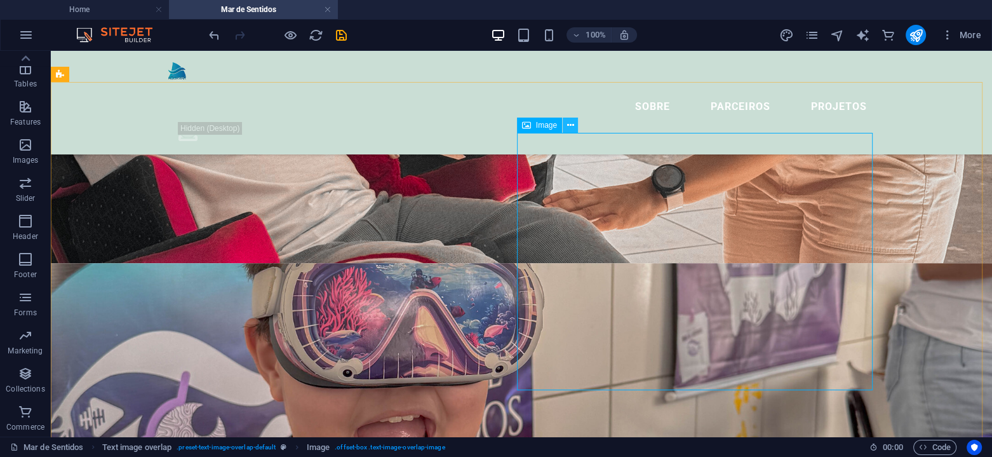
click at [571, 122] on icon at bounding box center [570, 125] width 7 height 13
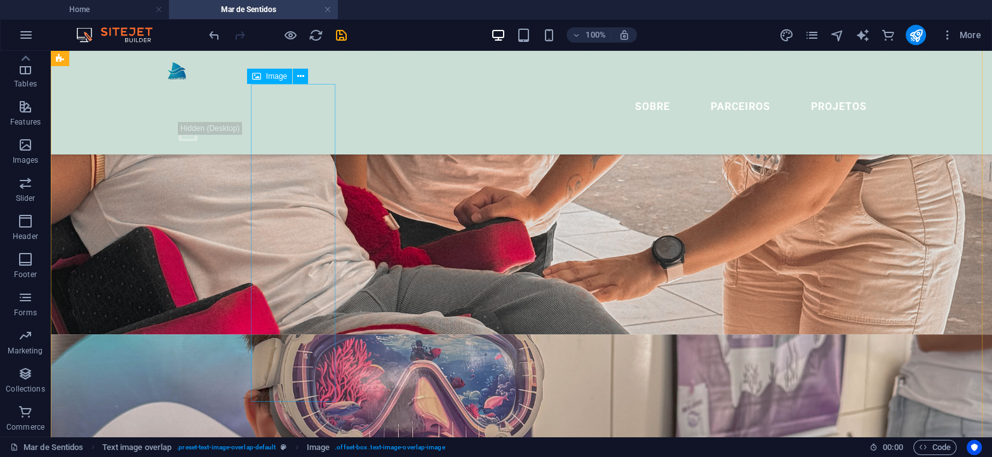
scroll to position [907, 0]
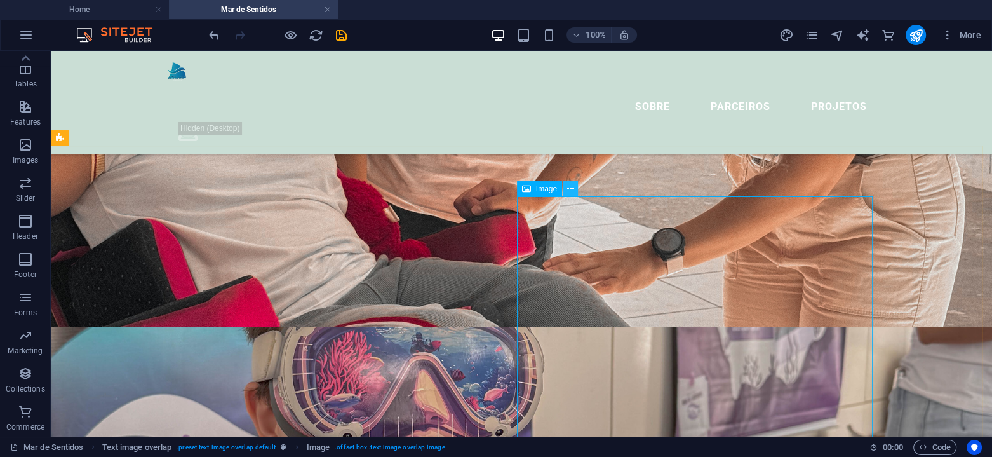
click at [571, 187] on icon at bounding box center [570, 188] width 7 height 13
select select "%"
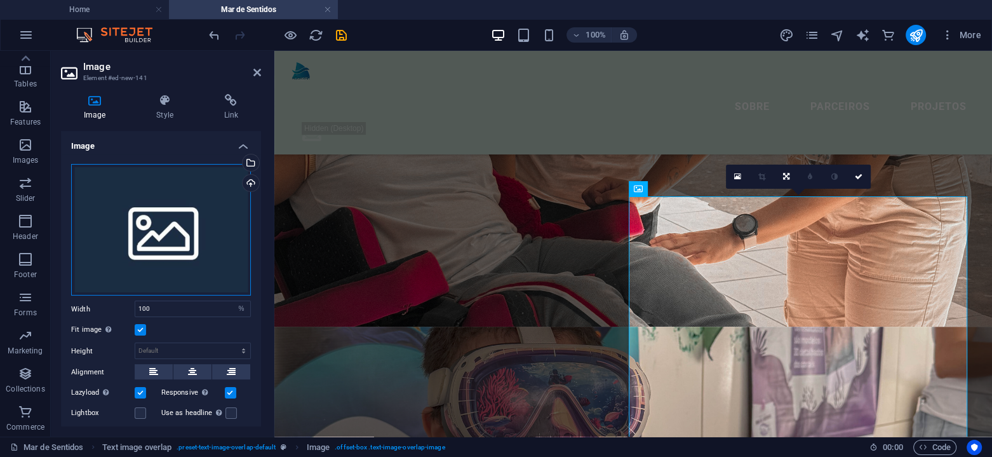
click at [204, 254] on div "Drag files here, click to choose files or select files from Files or our free s…" at bounding box center [161, 230] width 180 height 132
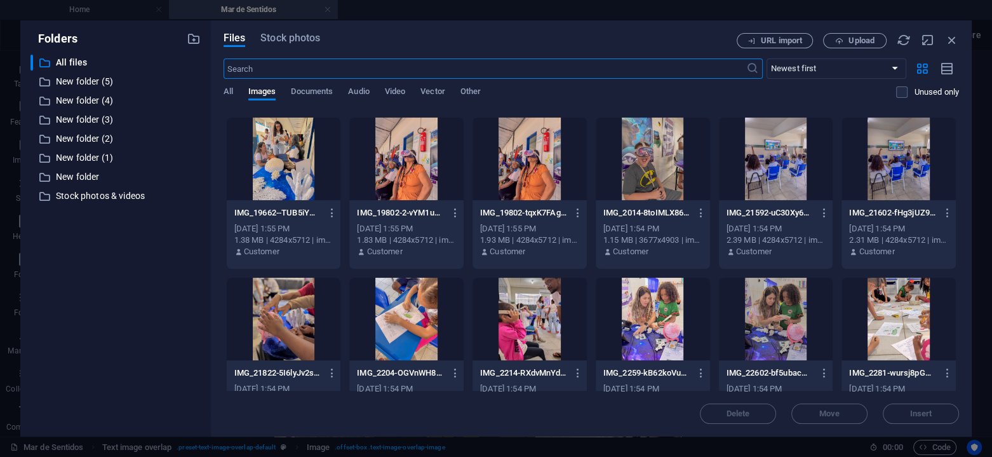
scroll to position [254, 0]
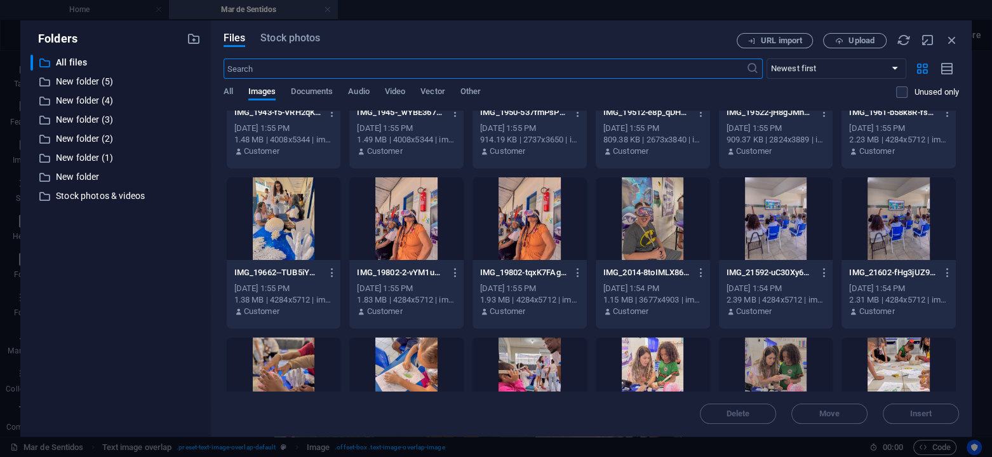
click at [752, 218] on div at bounding box center [776, 218] width 114 height 83
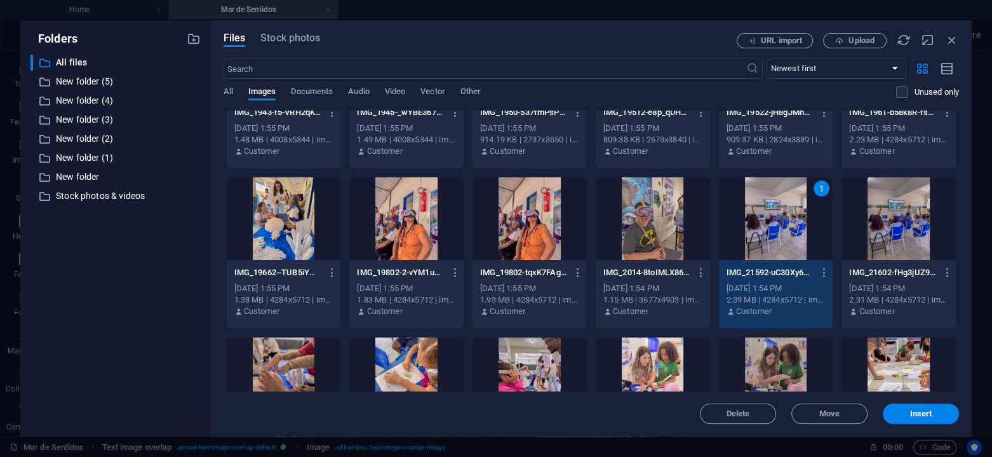
click at [752, 218] on div "1" at bounding box center [776, 218] width 114 height 83
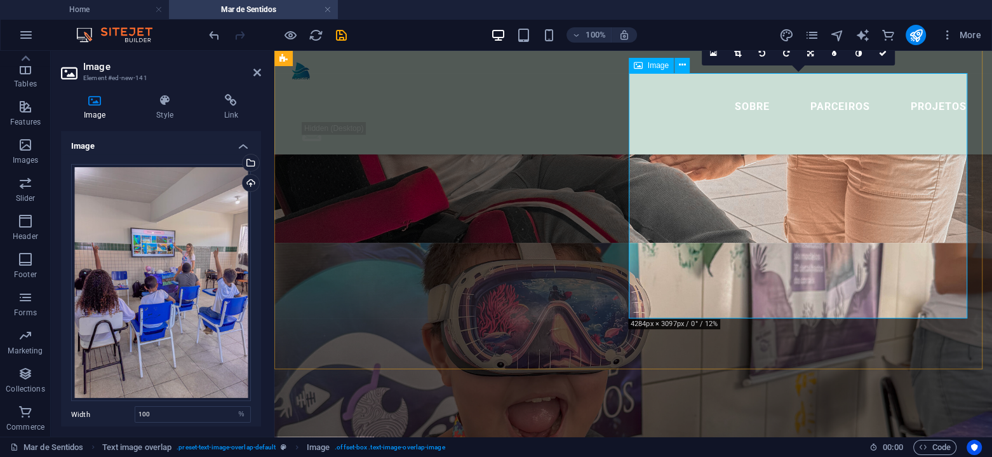
scroll to position [971, 0]
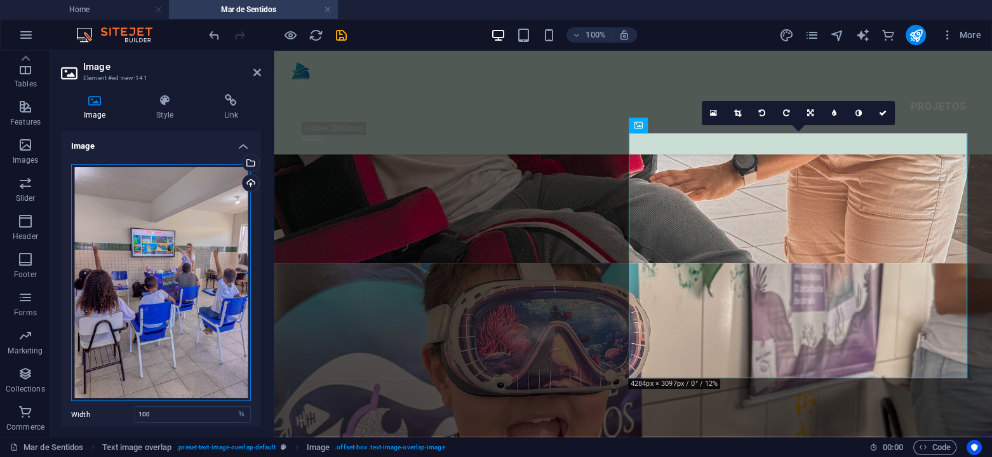
click at [152, 275] on div "Drag files here, click to choose files or select files from Files or our free s…" at bounding box center [161, 282] width 180 height 237
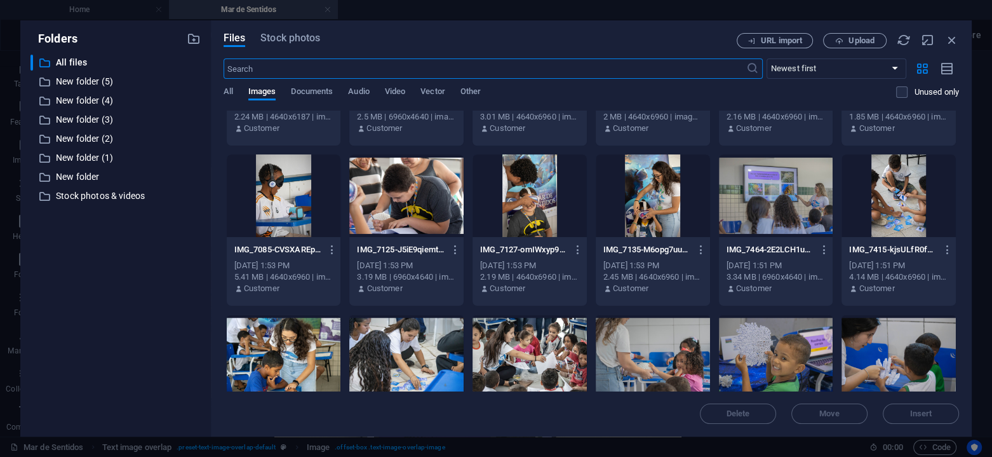
scroll to position [1079, 0]
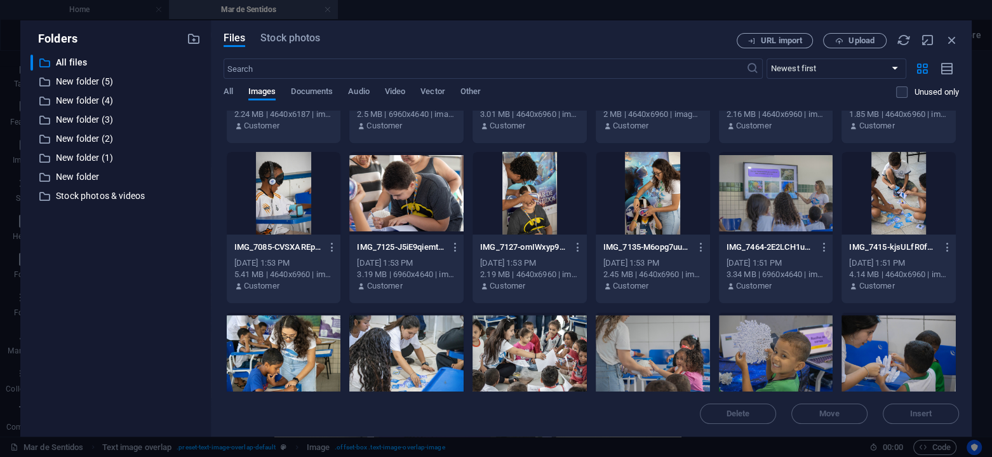
click at [782, 180] on div at bounding box center [776, 193] width 114 height 83
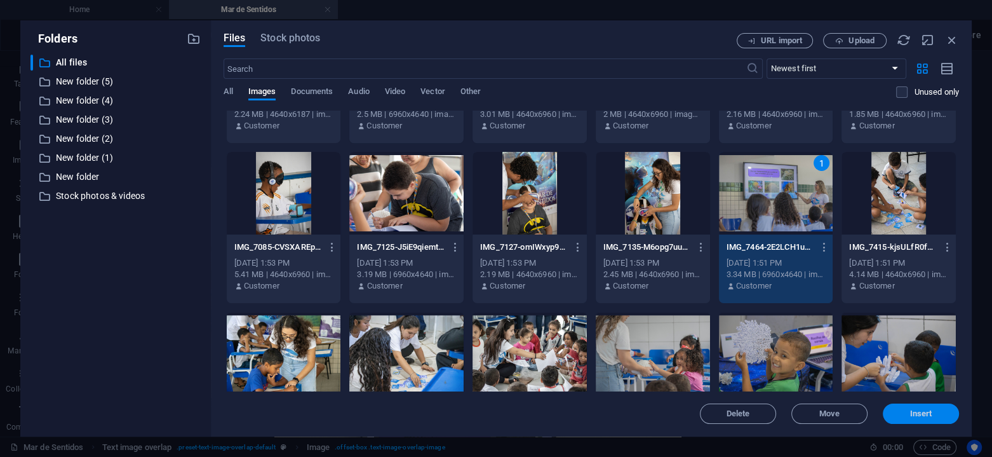
click at [921, 411] on span "Insert" at bounding box center [921, 414] width 22 height 8
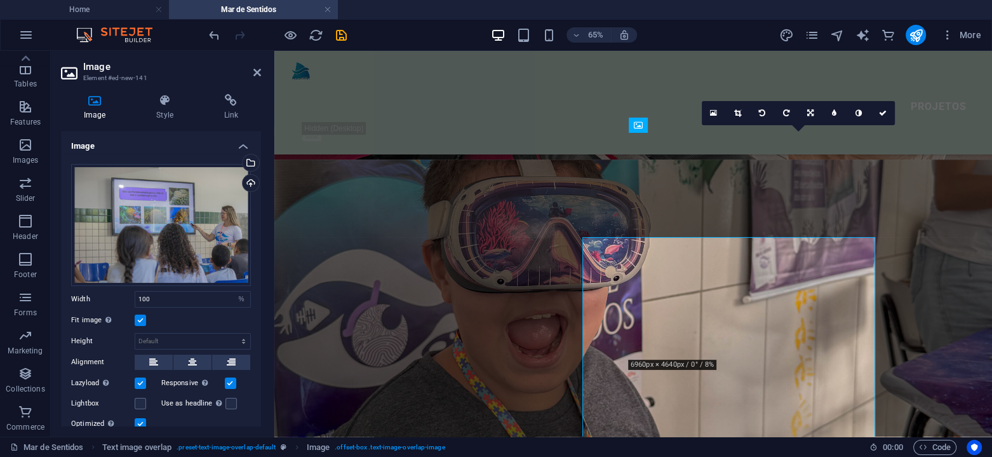
scroll to position [971, 0]
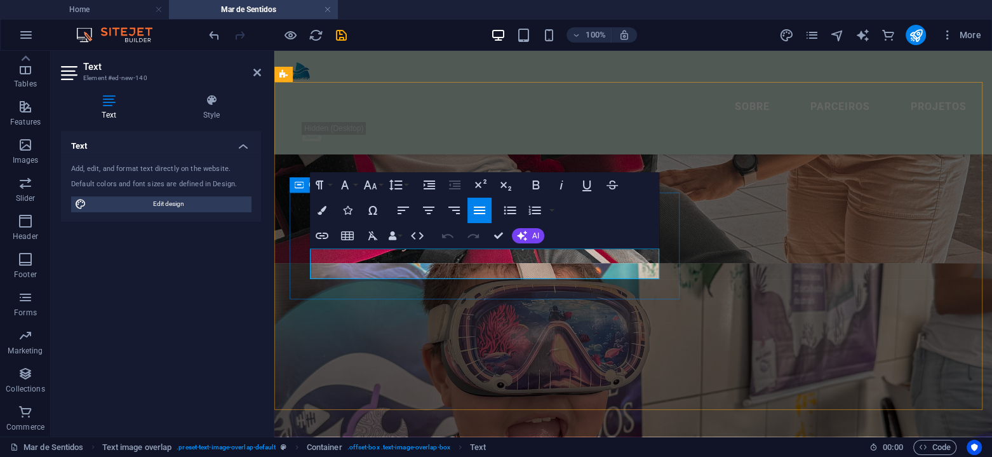
drag, startPoint x: 331, startPoint y: 274, endPoint x: 296, endPoint y: 251, distance: 41.4
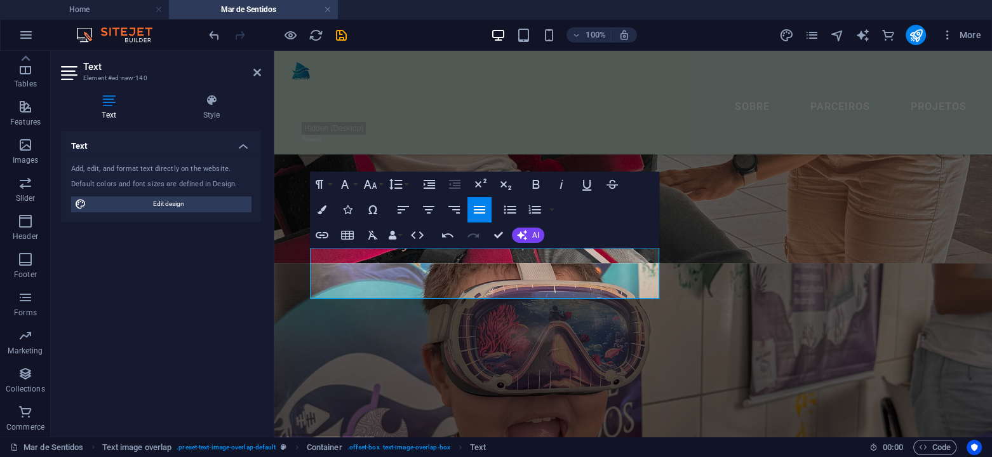
scroll to position [961, 0]
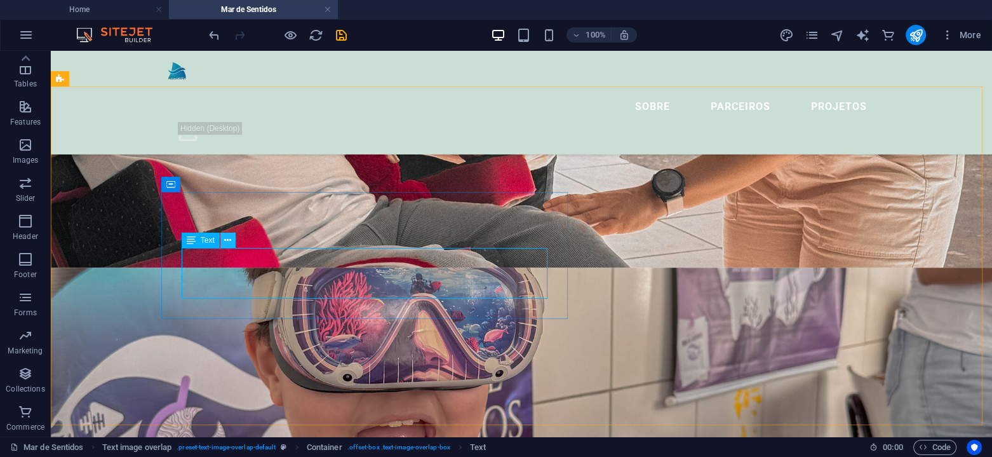
click at [225, 239] on icon at bounding box center [227, 240] width 7 height 13
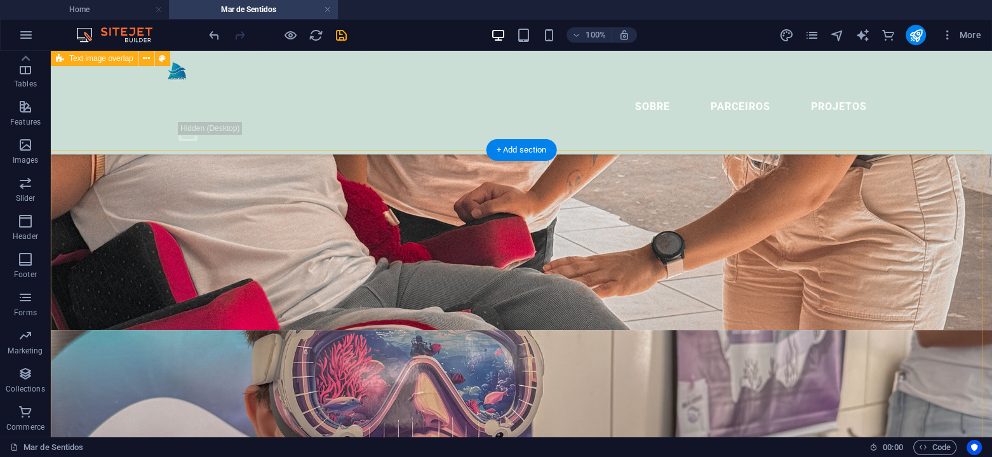
scroll to position [903, 0]
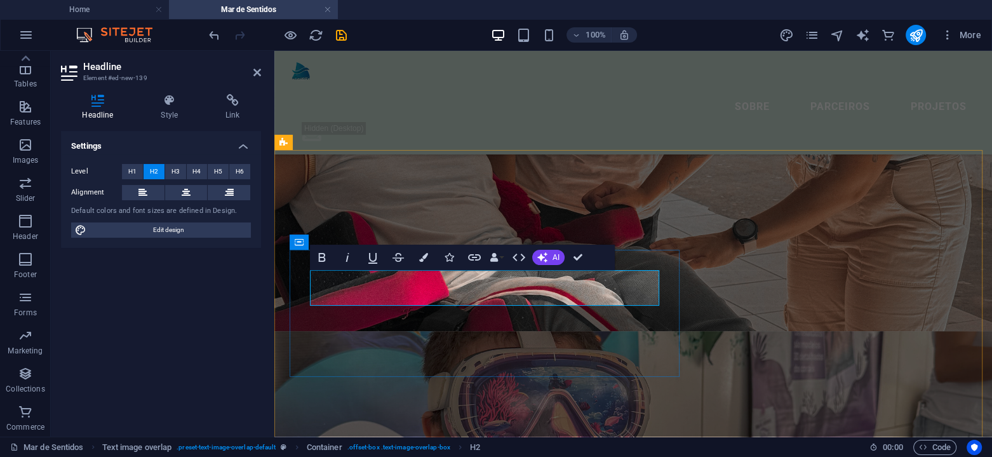
drag, startPoint x: 323, startPoint y: 289, endPoint x: 307, endPoint y: 286, distance: 15.6
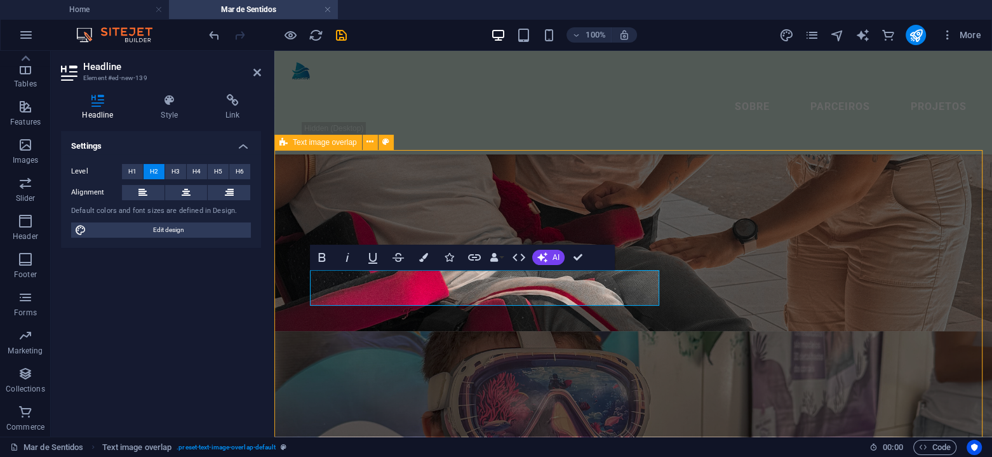
scroll to position [909, 0]
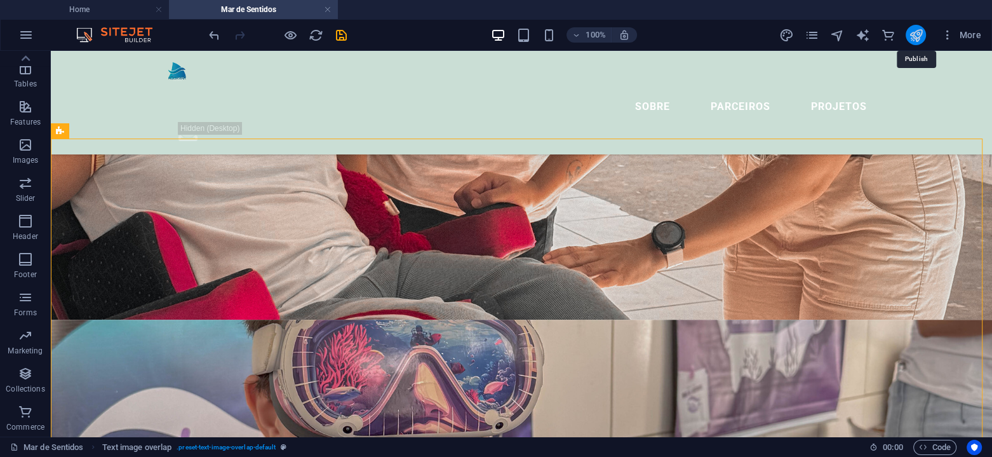
click at [914, 32] on icon "publish" at bounding box center [915, 35] width 15 height 15
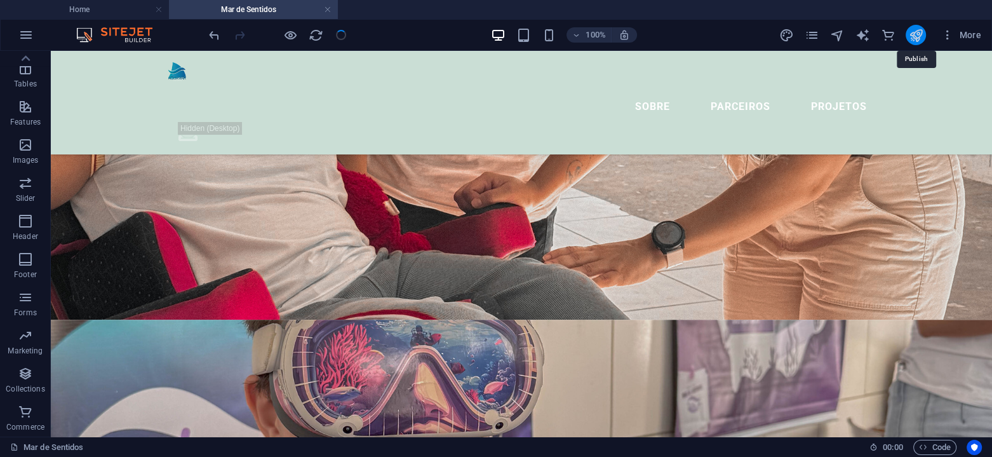
click at [914, 32] on icon "publish" at bounding box center [915, 35] width 15 height 15
click at [916, 31] on icon "publish" at bounding box center [915, 35] width 15 height 15
click at [920, 32] on icon "publish" at bounding box center [915, 35] width 15 height 15
click at [918, 36] on icon "publish" at bounding box center [915, 35] width 15 height 15
